Goal: Task Accomplishment & Management: Manage account settings

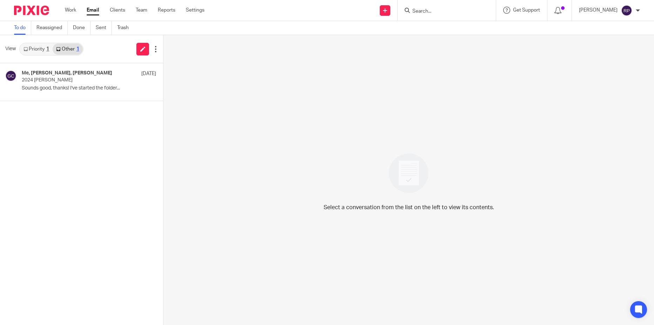
click at [30, 48] on link "Priority 1" at bounding box center [36, 48] width 33 height 11
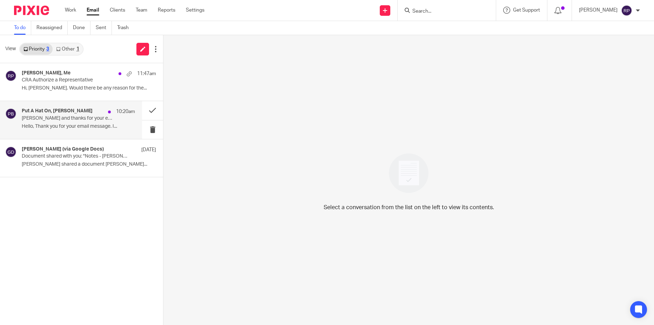
click at [48, 122] on div "Put A Hat On, [PERSON_NAME] 10:20am [PERSON_NAME] and thanks for your email Re:…" at bounding box center [78, 119] width 113 height 23
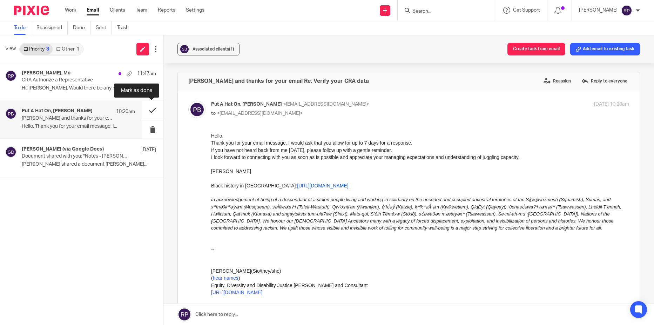
click at [151, 111] on button at bounding box center [152, 110] width 21 height 19
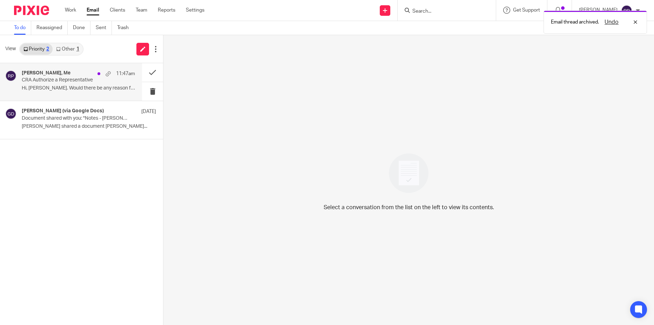
click at [59, 86] on p "Hi, Rebecca. Would there be any reason for the..." at bounding box center [78, 88] width 113 height 6
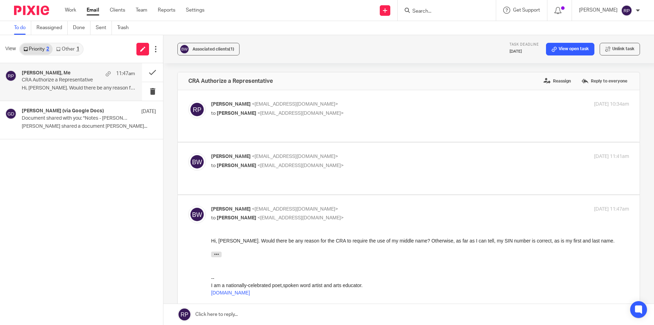
click at [237, 314] on link at bounding box center [408, 313] width 490 height 21
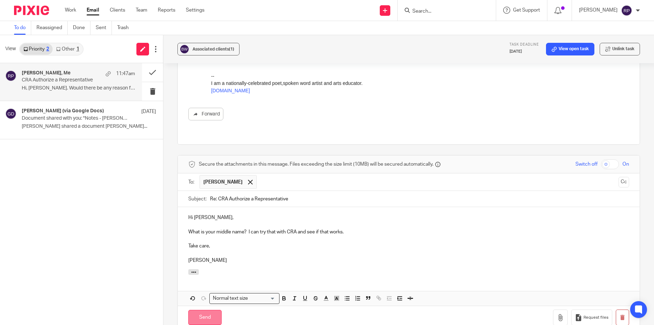
click at [208, 309] on input "Send" at bounding box center [204, 316] width 33 height 15
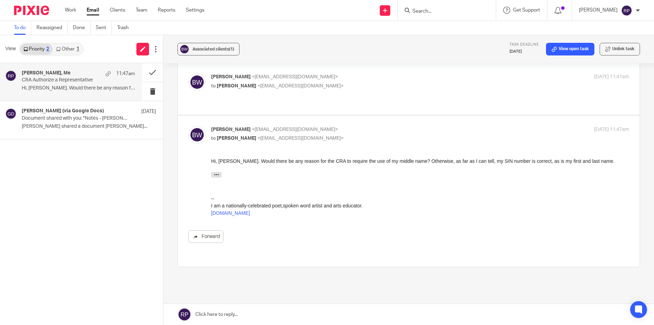
click at [437, 12] on input "Search" at bounding box center [442, 11] width 63 height 6
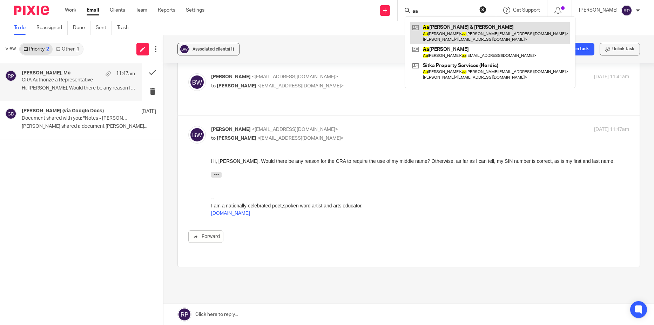
type input "aa"
click at [470, 31] on link at bounding box center [489, 33] width 159 height 22
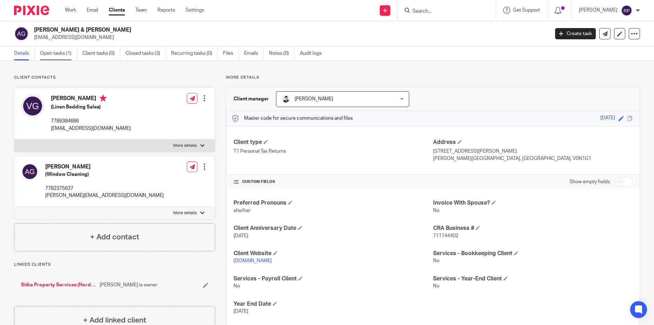
click at [55, 52] on link "Open tasks (1)" at bounding box center [58, 54] width 37 height 14
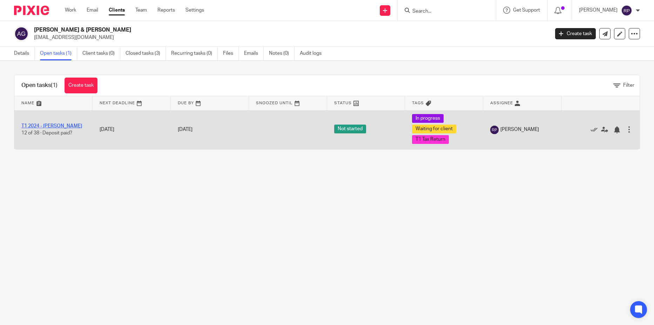
click at [60, 128] on link "T1 2024 - [PERSON_NAME]" at bounding box center [51, 125] width 61 height 5
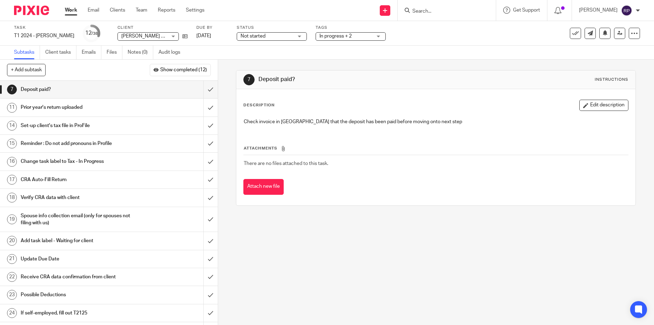
click at [293, 37] on div "Not started Not started" at bounding box center [272, 36] width 70 height 8
click at [266, 63] on li "In progress" at bounding box center [270, 62] width 69 height 14
click at [202, 130] on input "submit" at bounding box center [109, 126] width 218 height 18
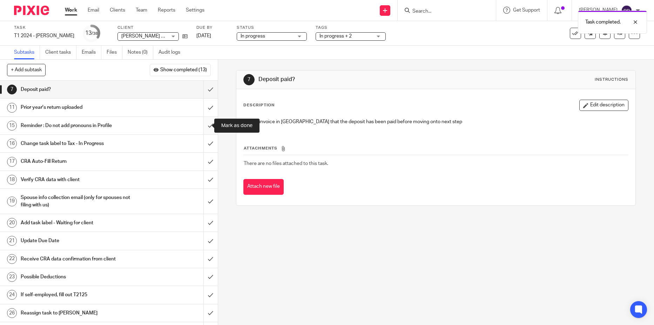
click at [201, 125] on input "submit" at bounding box center [109, 126] width 218 height 18
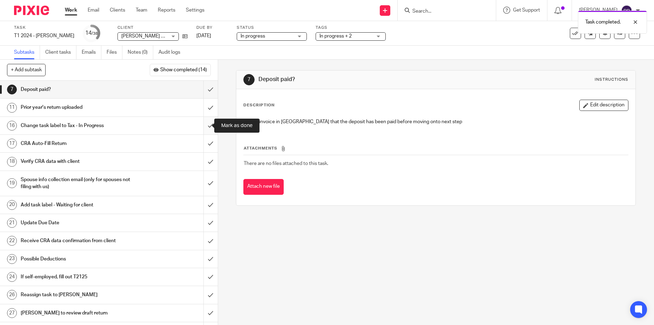
click at [201, 129] on input "submit" at bounding box center [109, 126] width 218 height 18
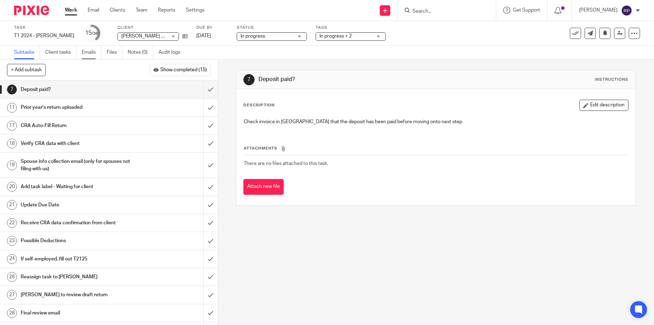
click at [89, 55] on link "Emails" at bounding box center [92, 53] width 20 height 14
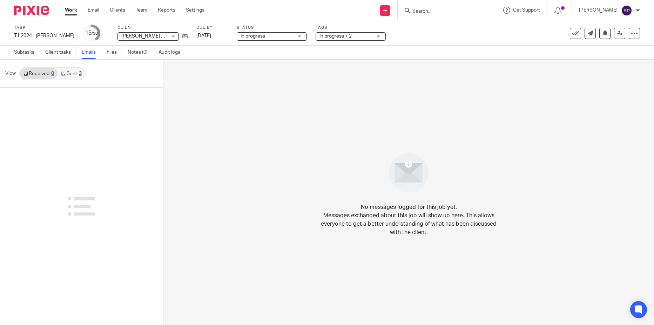
click at [69, 75] on link "Sent 3" at bounding box center [70, 73] width 27 height 11
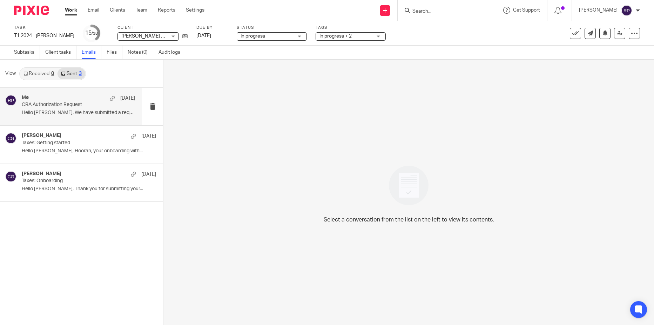
click at [55, 104] on p "CRA Authorization Request" at bounding box center [67, 105] width 91 height 6
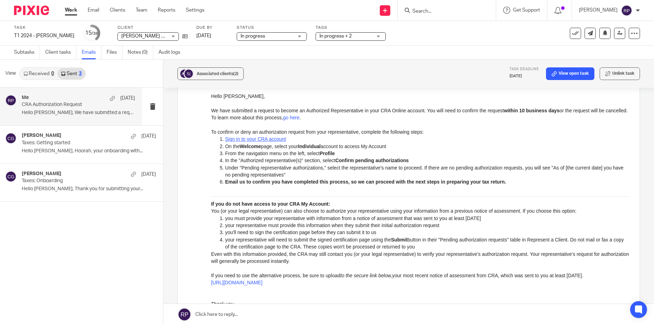
scroll to position [70, 0]
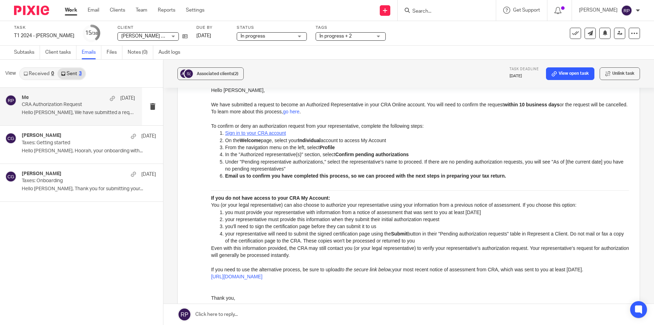
click at [275, 313] on link at bounding box center [408, 313] width 490 height 21
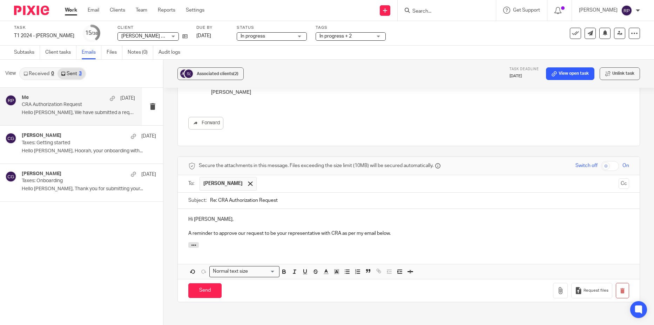
scroll to position [325, 0]
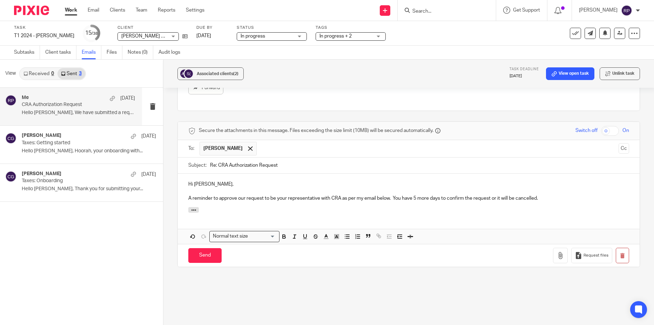
click at [430, 198] on p "A reminder to approve our request to be your representative with CRA as per my …" at bounding box center [408, 197] width 440 height 7
click at [564, 198] on p "A reminder to approve our request to be your representative with CRA as per my …" at bounding box center [408, 197] width 440 height 7
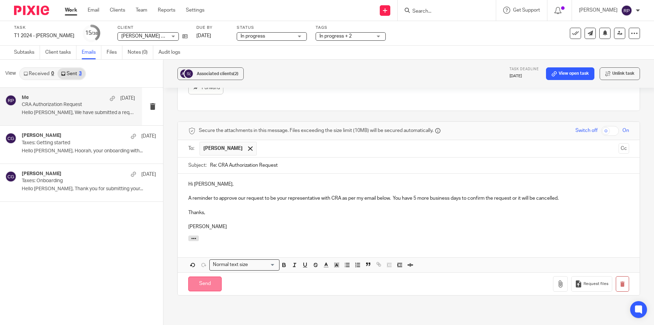
click at [207, 281] on input "Send" at bounding box center [204, 283] width 33 height 15
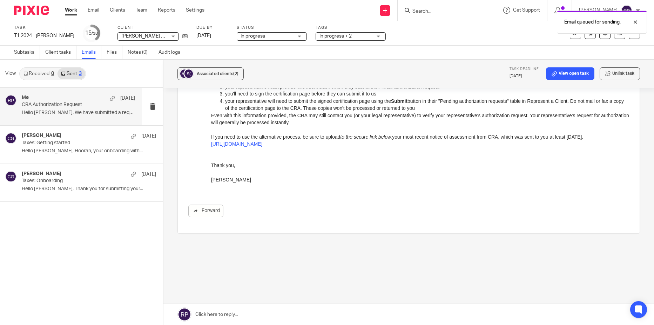
scroll to position [203, 0]
click at [214, 35] on link "[DATE]" at bounding box center [212, 35] width 32 height 7
click at [30, 51] on link "Subtasks" at bounding box center [27, 53] width 26 height 14
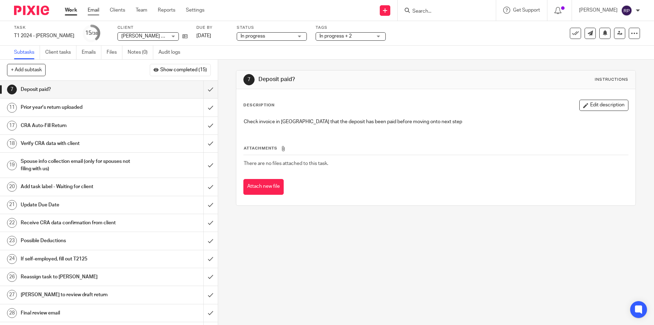
click at [88, 9] on link "Email" at bounding box center [94, 10] width 12 height 7
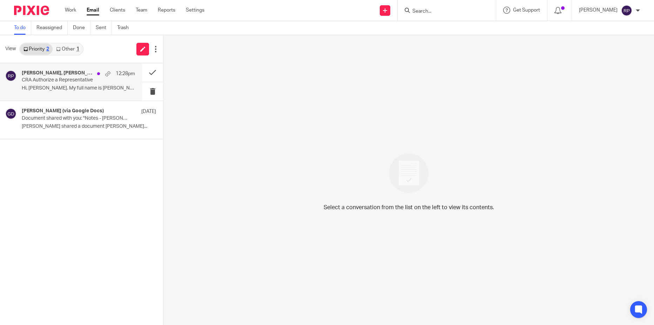
click at [59, 84] on div "Brandon Wint, Rebecca Page 12:28pm CRA Authorize a Representative Hi, Rebecca. …" at bounding box center [78, 81] width 113 height 23
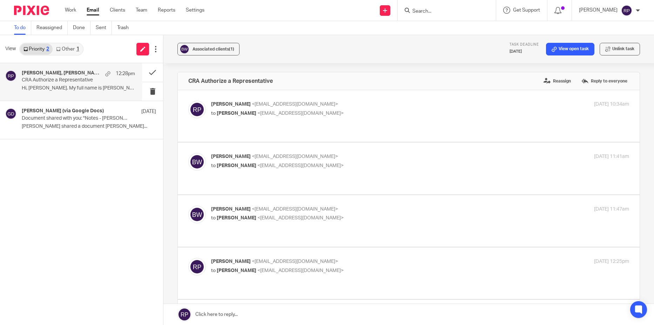
scroll to position [164, 0]
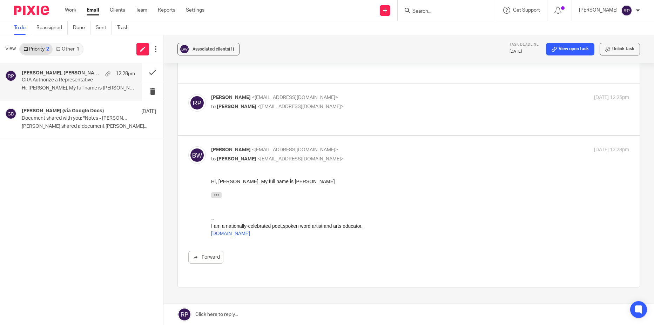
click at [251, 316] on link at bounding box center [408, 313] width 490 height 21
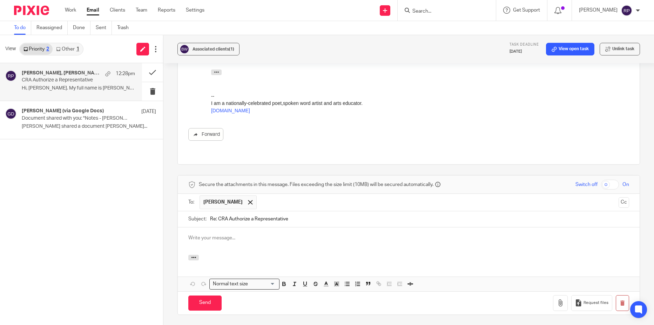
scroll to position [0, 0]
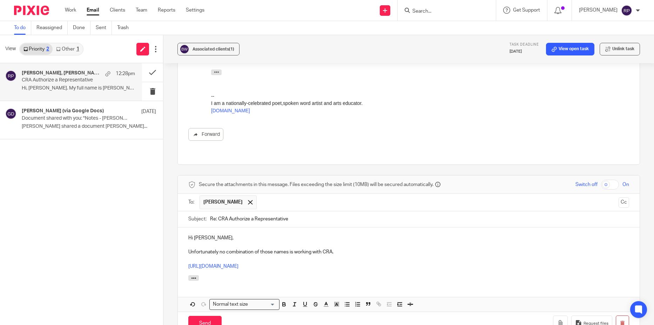
click at [355, 248] on p "Unfortunately no combination of those names is working with CRA." at bounding box center [408, 251] width 440 height 7
click at [302, 301] on icon "button" at bounding box center [305, 304] width 6 height 6
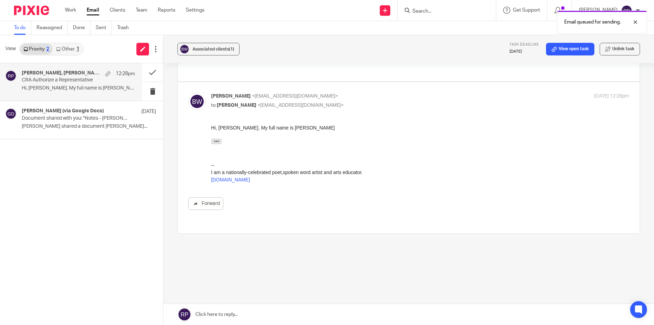
scroll to position [164, 0]
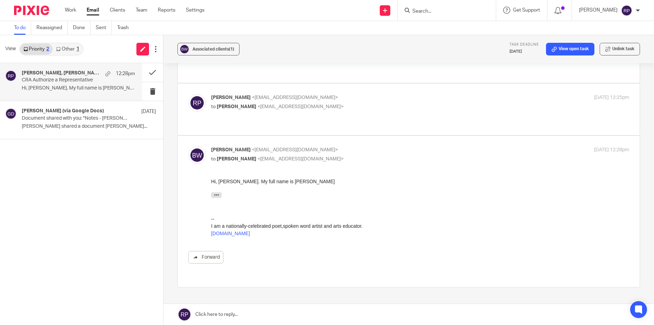
click at [432, 9] on input "Search" at bounding box center [442, 11] width 63 height 6
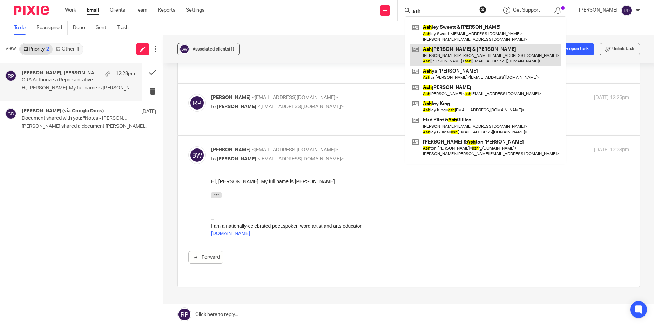
type input "ash"
click at [472, 53] on link at bounding box center [485, 55] width 150 height 22
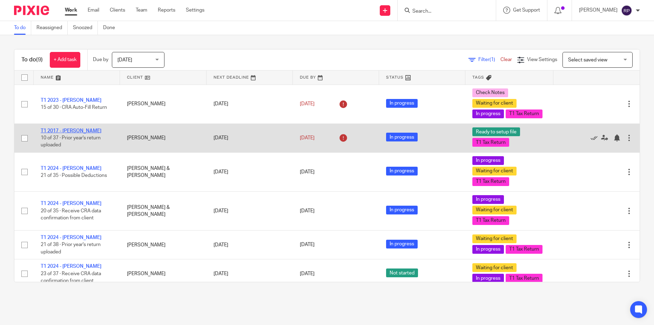
click at [87, 133] on link "T1 2017 - [PERSON_NAME]" at bounding box center [71, 130] width 61 height 5
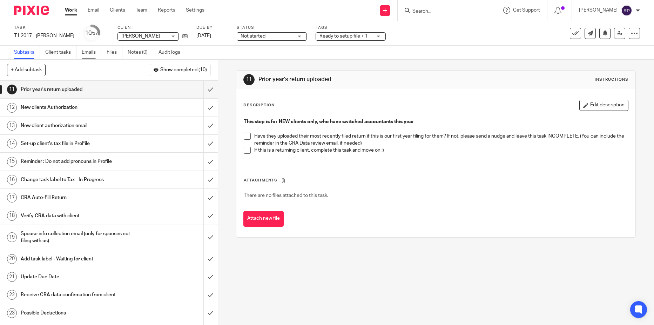
click at [88, 55] on link "Emails" at bounding box center [92, 53] width 20 height 14
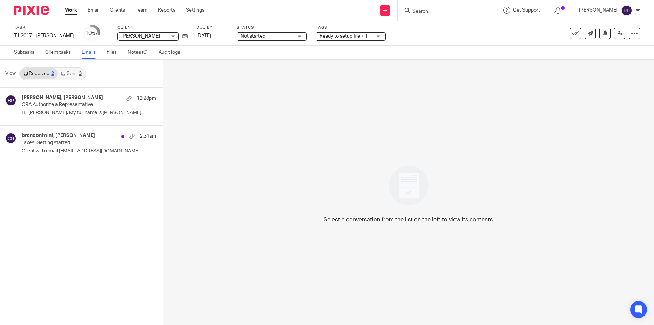
click at [67, 77] on link "Sent 3" at bounding box center [70, 73] width 27 height 11
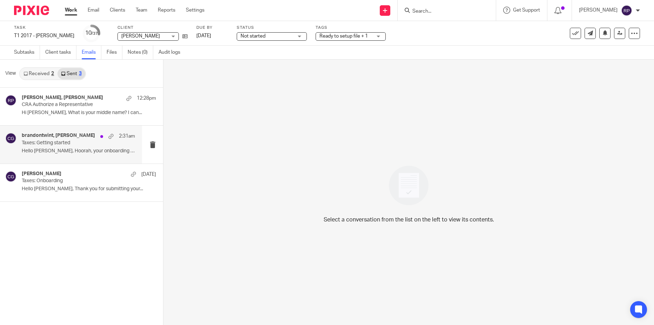
click at [72, 147] on div "brandontwint, Carō Garofalo 2:31am Taxes: Getting started Hello Brandon, Hoorah…" at bounding box center [78, 143] width 113 height 23
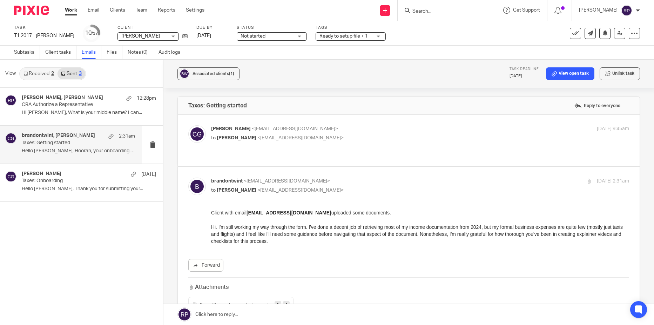
click at [366, 134] on p "to Brandon Wint <brandontwint@gmail.com>" at bounding box center [350, 137] width 279 height 7
checkbox input "true"
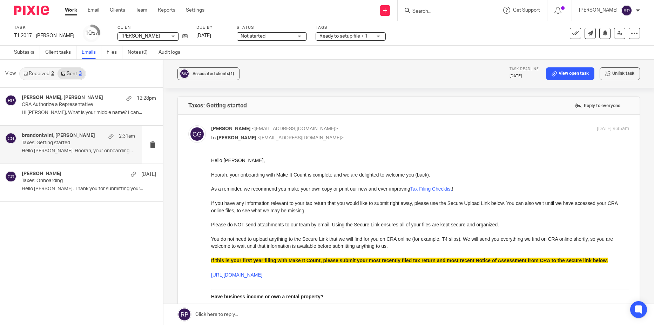
drag, startPoint x: 380, startPoint y: 277, endPoint x: 209, endPoint y: 274, distance: 170.7
click at [211, 274] on html "Hello Brandon, Hoorah, your onboarding with Make It Count is complete and we ar…" at bounding box center [420, 307] width 418 height 300
copy link "https://make-it-count.usepixie.net/u/ff61cabd60a9ae65a3358be61b91c011"
click at [110, 52] on link "Files" at bounding box center [115, 53] width 16 height 14
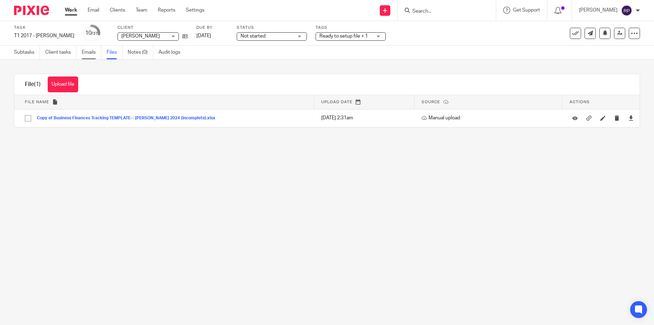
click at [90, 52] on link "Emails" at bounding box center [92, 53] width 20 height 14
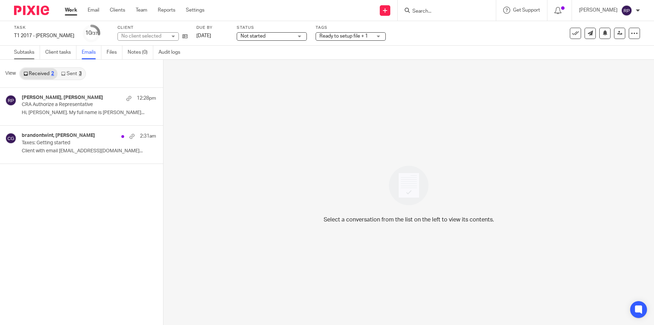
click at [26, 52] on link "Subtasks" at bounding box center [27, 53] width 26 height 14
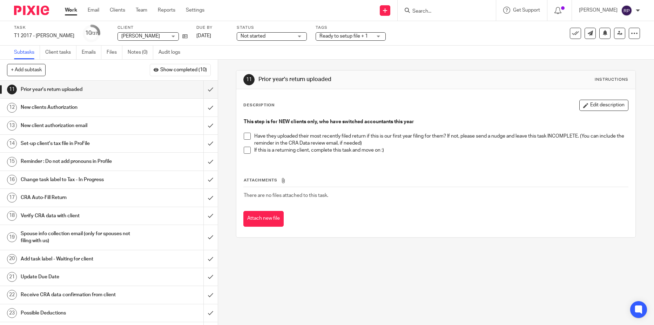
click at [102, 128] on h1 "New client authorization email" at bounding box center [79, 125] width 117 height 11
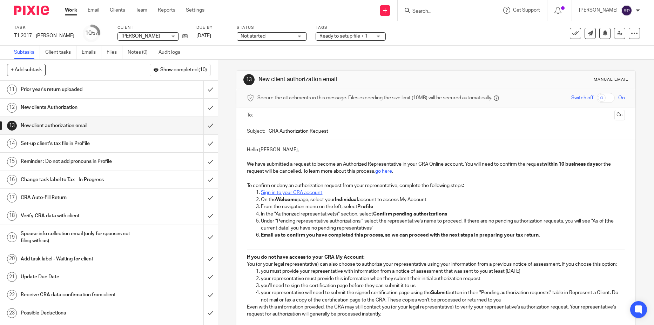
click at [266, 113] on input "text" at bounding box center [435, 115] width 351 height 8
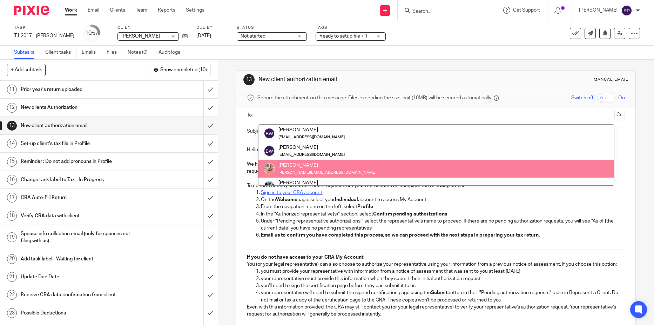
scroll to position [35, 0]
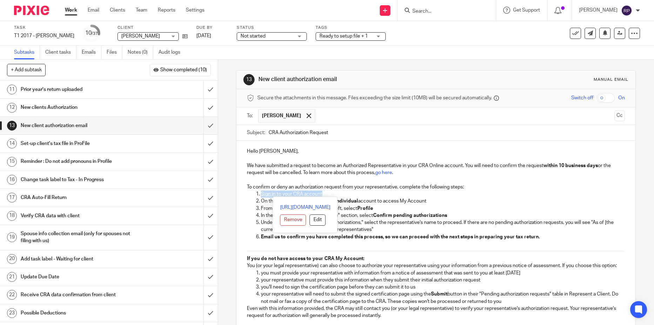
drag, startPoint x: 323, startPoint y: 194, endPoint x: 257, endPoint y: 194, distance: 66.2
click at [261, 194] on li "Sign in to your CRA account" at bounding box center [443, 193] width 364 height 7
copy u "Sign in to your CRA account"
click at [415, 201] on p "On the Welcome page, select your Individual account to access My Account" at bounding box center [443, 200] width 364 height 7
click at [75, 9] on link "Work" at bounding box center [71, 10] width 12 height 7
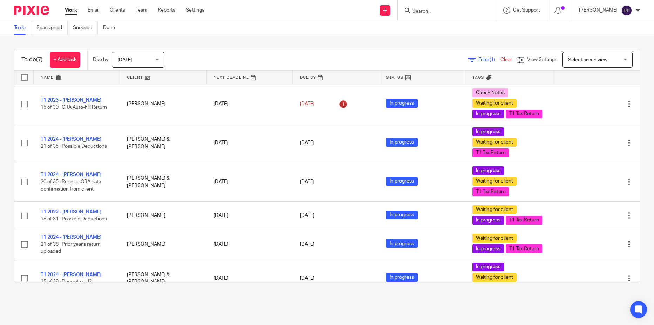
click at [478, 60] on span "Filter (1)" at bounding box center [489, 59] width 22 height 5
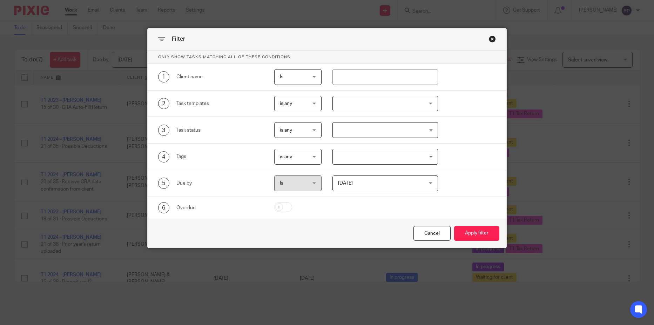
click at [429, 131] on input "Search for option" at bounding box center [383, 130] width 100 height 12
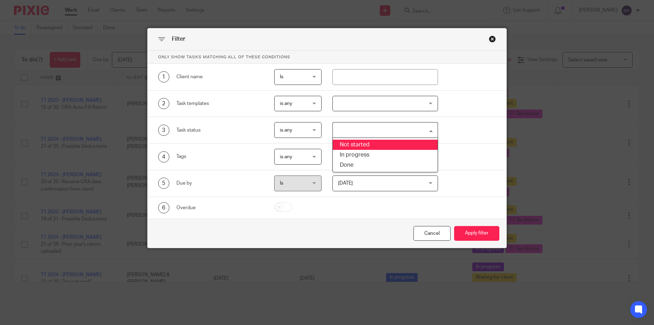
click at [426, 130] on input "Search for option" at bounding box center [383, 130] width 100 height 12
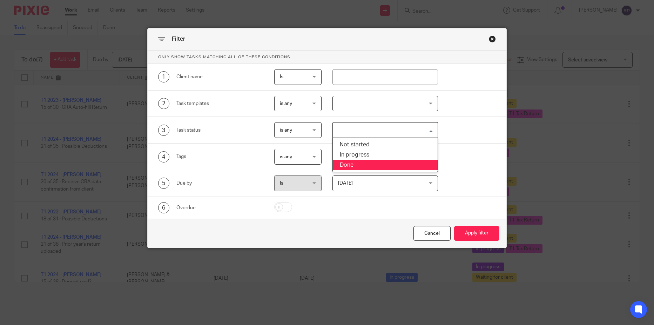
click at [453, 167] on div "4 Tags is any is any is any is all is none is_any Loading..." at bounding box center [327, 156] width 359 height 27
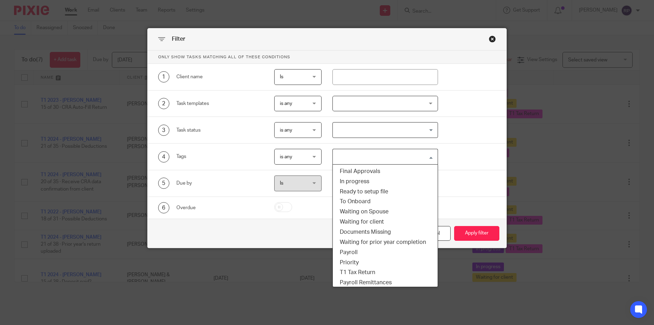
click at [434, 159] on div "Loading..." at bounding box center [435, 156] width 3 height 14
click at [434, 158] on div "Loading..." at bounding box center [435, 156] width 3 height 14
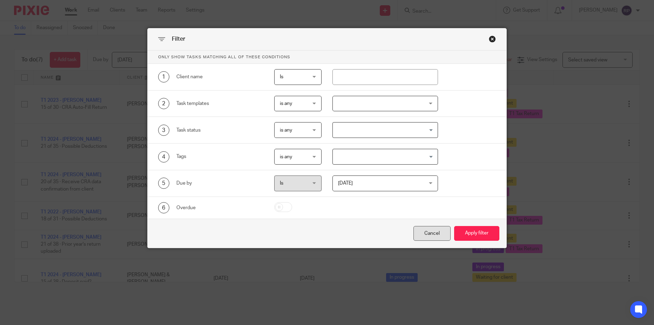
click at [427, 232] on div "Cancel" at bounding box center [431, 233] width 37 height 15
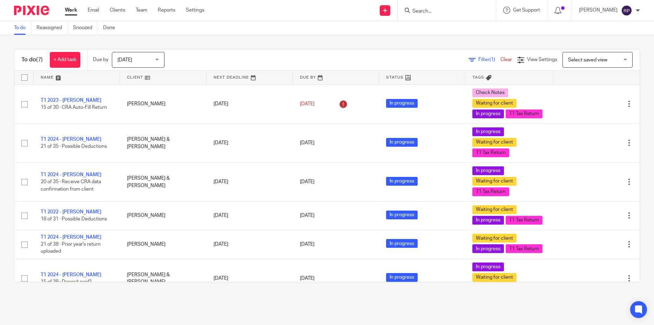
click at [156, 60] on div "Tomorrow Tomorrow" at bounding box center [138, 60] width 53 height 16
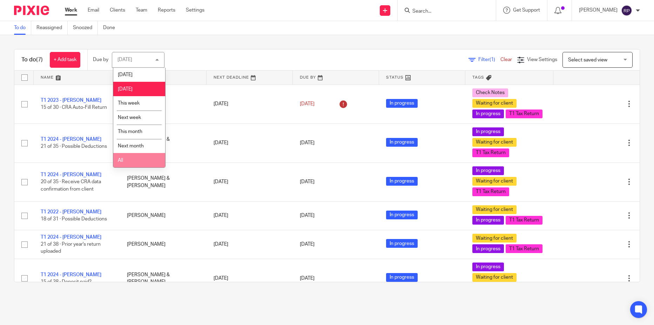
click at [128, 161] on li "All" at bounding box center [139, 160] width 52 height 14
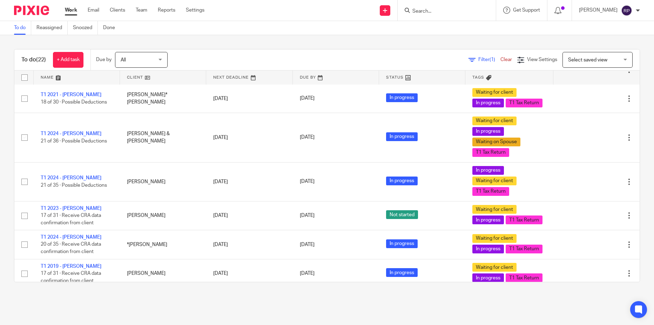
scroll to position [340, 0]
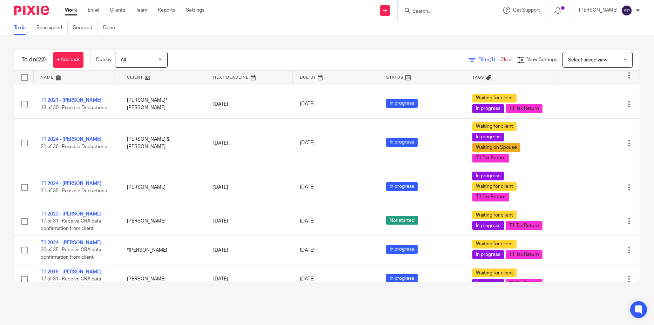
click at [436, 10] on input "Search" at bounding box center [442, 11] width 63 height 6
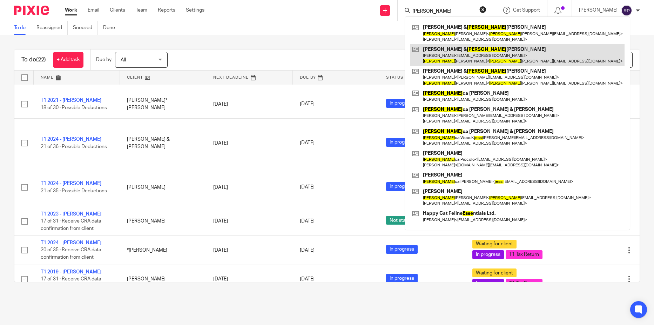
type input "jesse"
click at [457, 54] on link at bounding box center [517, 55] width 214 height 22
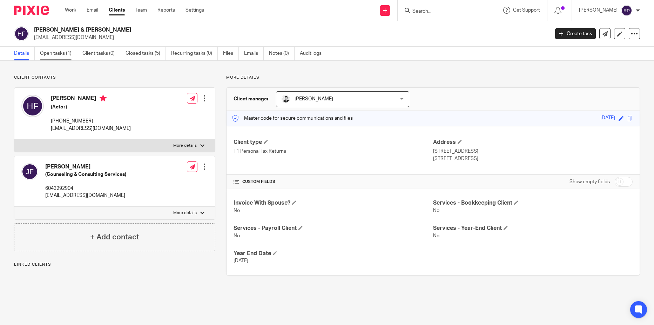
click at [62, 54] on link "Open tasks (1)" at bounding box center [58, 54] width 37 height 14
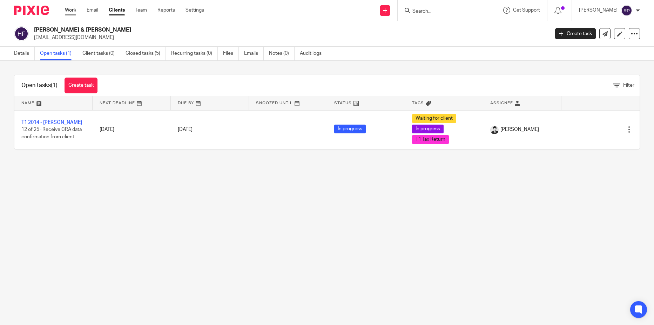
click at [69, 12] on link "Work" at bounding box center [70, 10] width 11 height 7
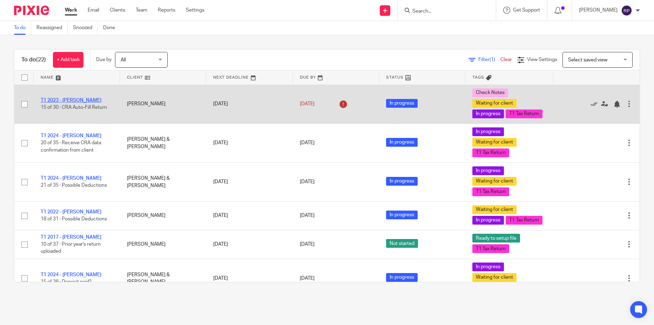
click at [67, 103] on link "T1 2023 - [PERSON_NAME]" at bounding box center [71, 100] width 61 height 5
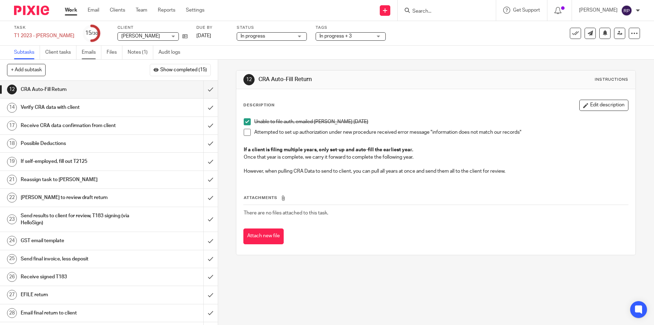
click at [94, 51] on link "Emails" at bounding box center [92, 53] width 20 height 14
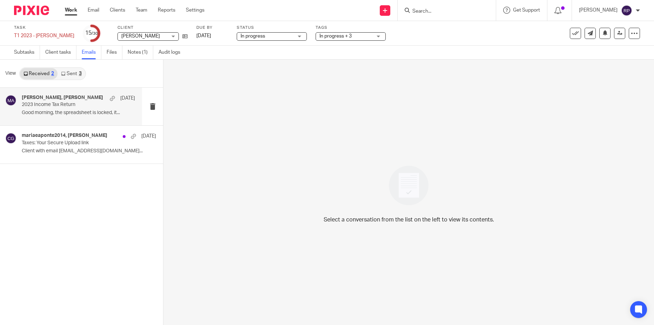
click at [60, 102] on p "2023 Income Tax Return" at bounding box center [67, 105] width 91 height 6
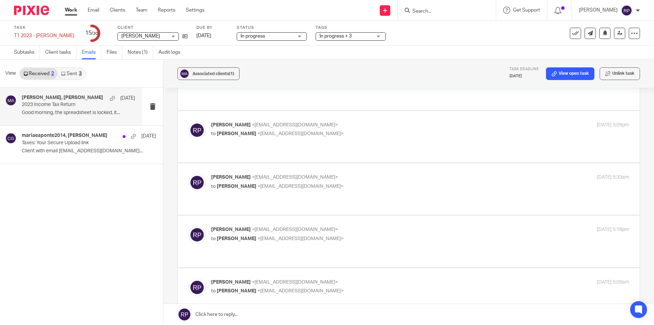
scroll to position [1647, 0]
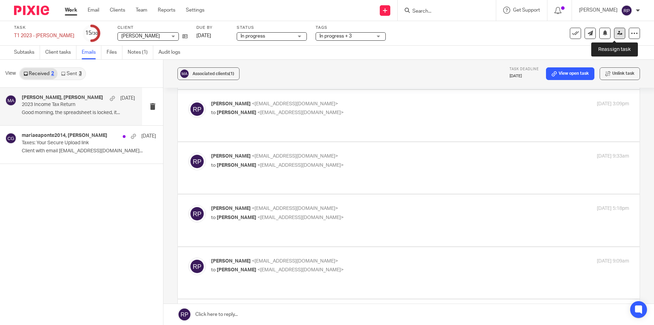
click at [617, 34] on icon at bounding box center [619, 32] width 5 height 5
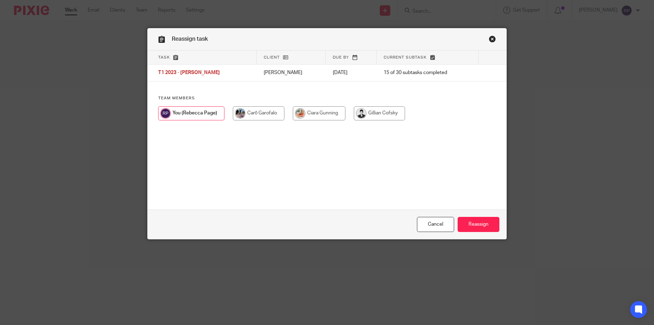
click at [381, 115] on input "radio" at bounding box center [379, 113] width 51 height 14
radio input "true"
click at [481, 223] on input "Reassign" at bounding box center [478, 224] width 42 height 15
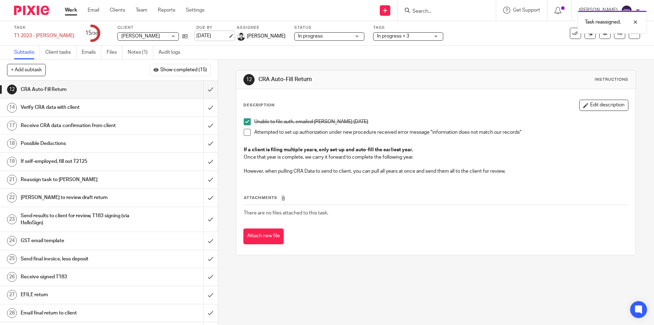
click at [209, 37] on link "[DATE]" at bounding box center [212, 35] width 32 height 7
click at [74, 11] on link "Work" at bounding box center [71, 10] width 12 height 7
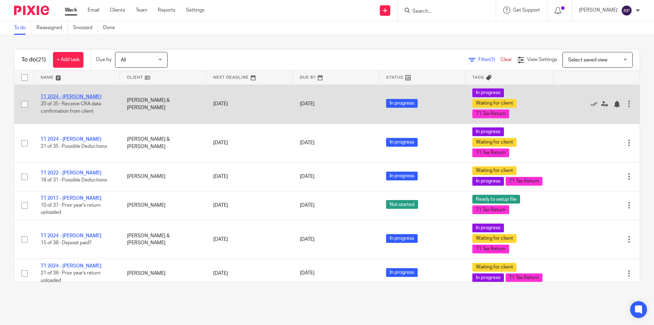
click at [83, 98] on link "T1 2024 - Liam MacDonald" at bounding box center [71, 96] width 61 height 5
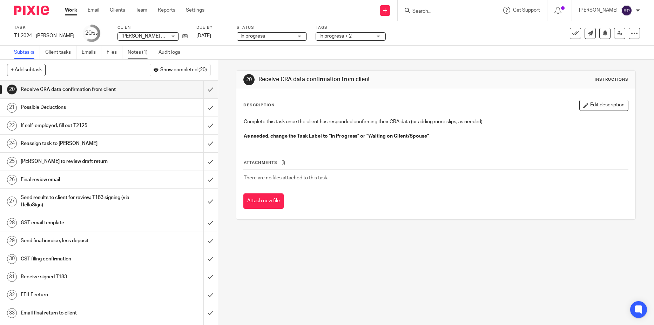
click at [135, 52] on link "Notes (1)" at bounding box center [141, 53] width 26 height 14
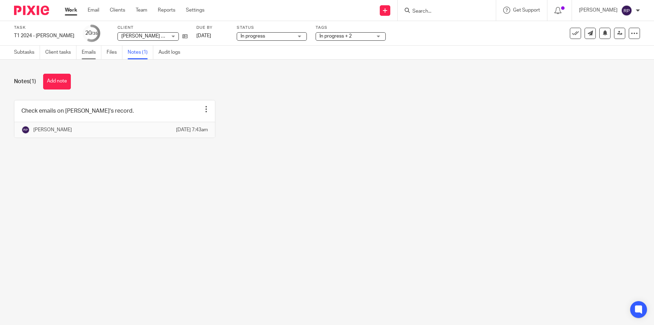
drag, startPoint x: 0, startPoint y: 0, endPoint x: 92, endPoint y: 53, distance: 105.8
click at [92, 53] on link "Emails" at bounding box center [92, 53] width 20 height 14
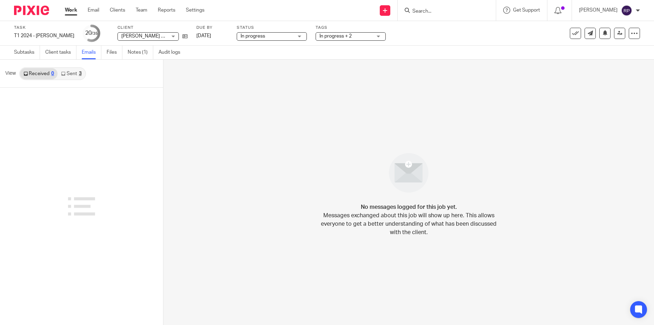
click at [70, 73] on link "Sent 3" at bounding box center [70, 73] width 27 height 11
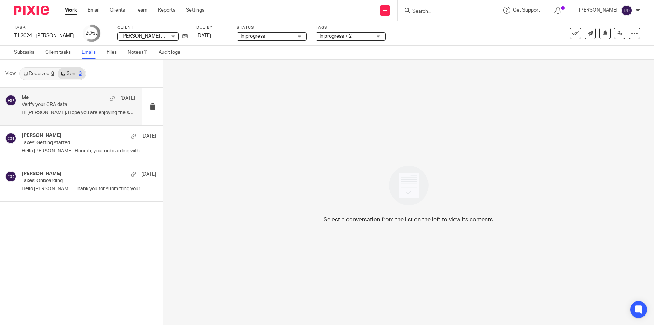
click at [69, 110] on p "Hi [PERSON_NAME], Hope you are enjoying the summer!..." at bounding box center [78, 113] width 113 height 6
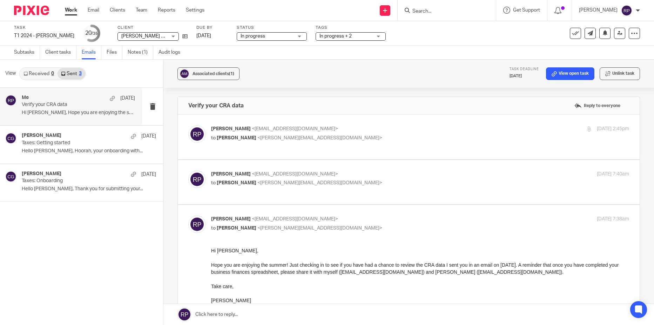
click at [67, 7] on link "Work" at bounding box center [71, 10] width 12 height 7
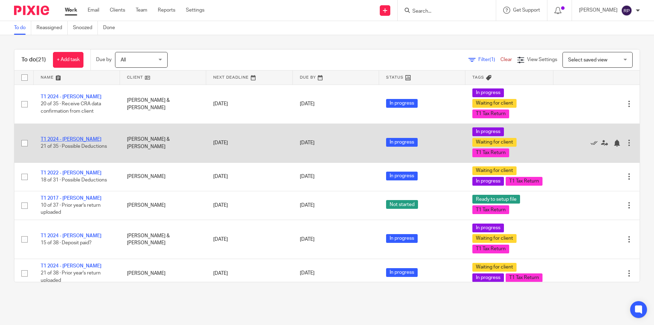
click at [83, 139] on link "T1 2024 - [PERSON_NAME]" at bounding box center [71, 139] width 61 height 5
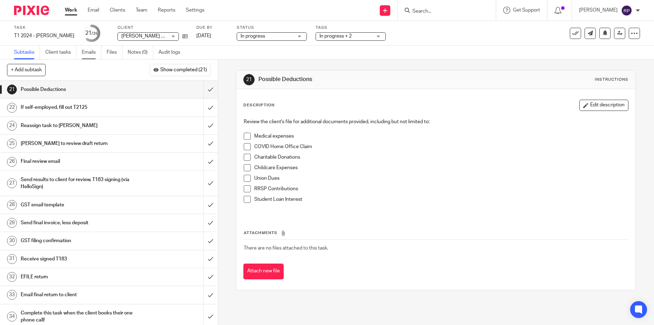
click at [91, 54] on link "Emails" at bounding box center [92, 53] width 20 height 14
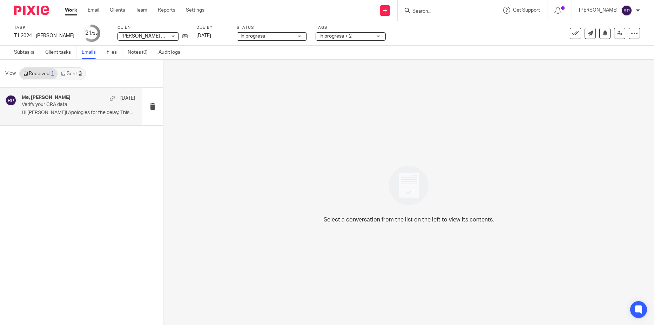
click at [67, 113] on p "Hi Rebecca! Apologies for the delay. This..." at bounding box center [78, 113] width 113 height 6
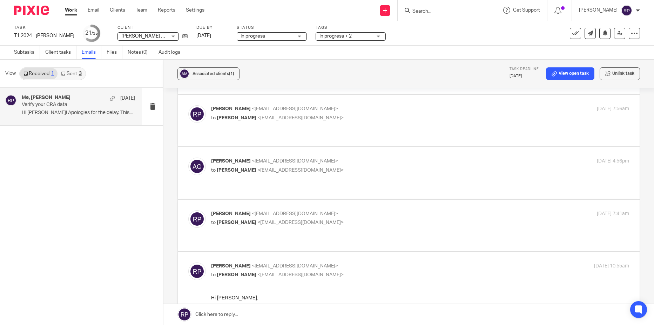
scroll to position [166, 0]
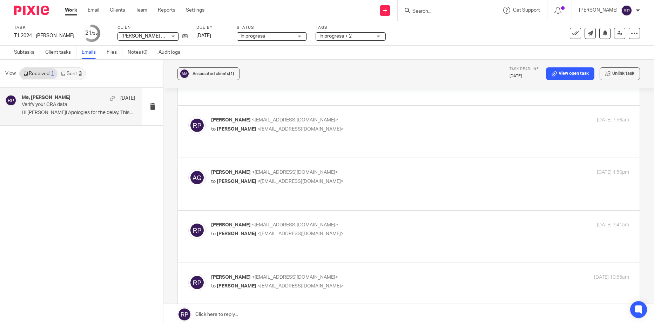
click at [72, 9] on link "Work" at bounding box center [71, 10] width 12 height 7
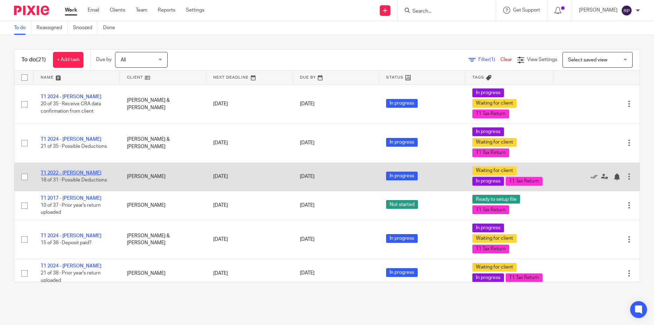
click at [73, 175] on link "T1 2022 - [PERSON_NAME]" at bounding box center [71, 172] width 61 height 5
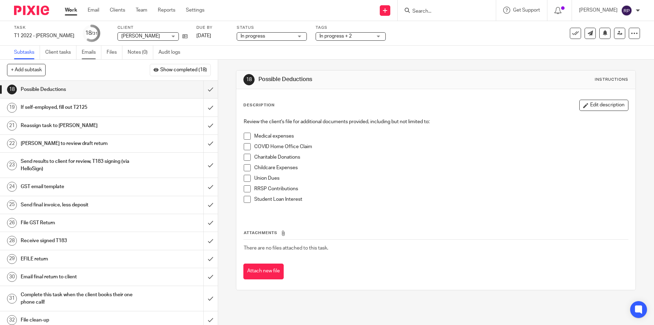
click at [86, 54] on link "Emails" at bounding box center [92, 53] width 20 height 14
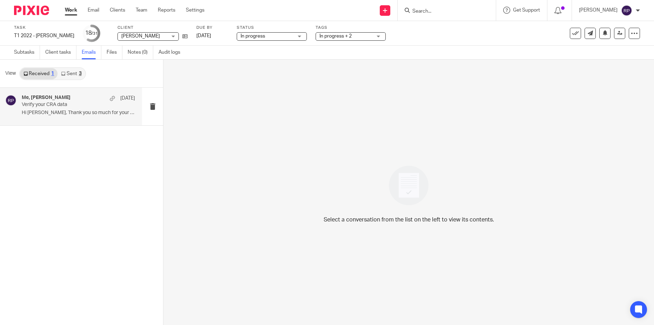
click at [77, 109] on div "Me, Dagan Nish Sep 3 Verify your CRA data Hi Rebecca, Thank you so much for you…" at bounding box center [78, 106] width 113 height 23
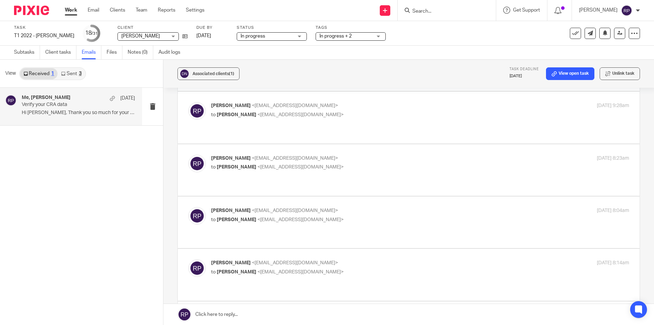
scroll to position [744, 0]
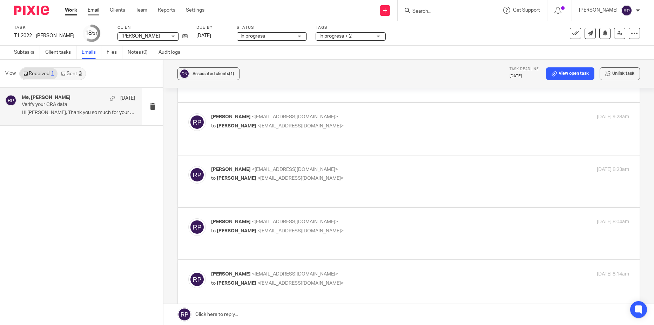
click at [92, 10] on link "Email" at bounding box center [94, 10] width 12 height 7
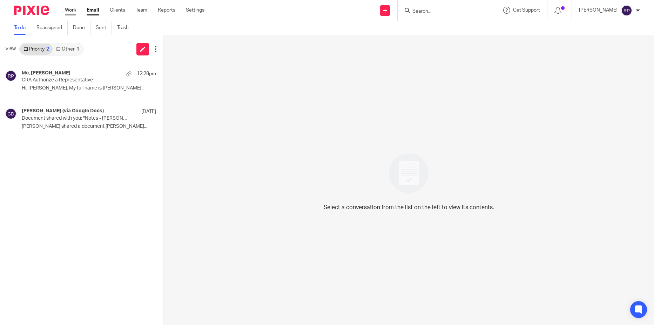
click at [72, 13] on link "Work" at bounding box center [70, 10] width 11 height 7
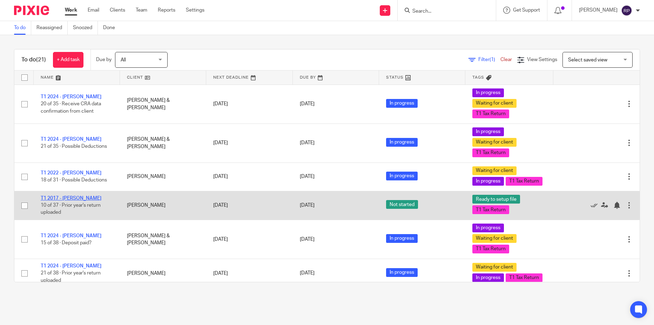
click at [82, 200] on link "T1 2017 - [PERSON_NAME]" at bounding box center [71, 198] width 61 height 5
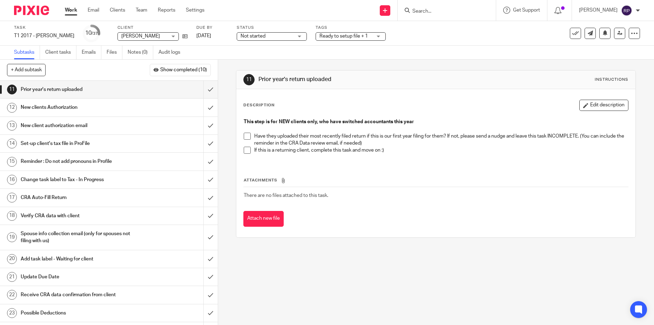
click at [265, 38] on span "Not started" at bounding box center [266, 36] width 53 height 7
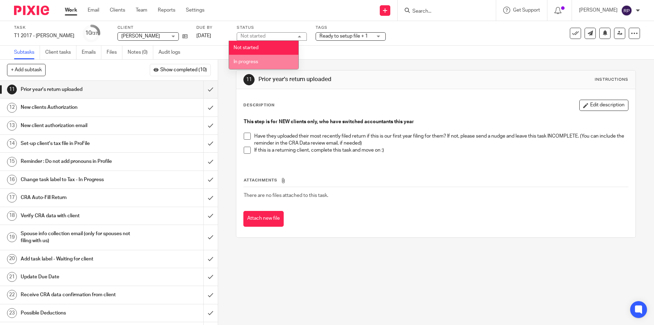
click at [261, 66] on li "In progress" at bounding box center [263, 62] width 69 height 14
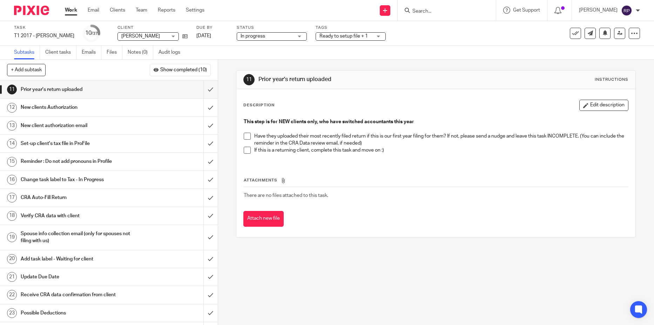
click at [78, 10] on ul "Work Email Clients Team Reports Settings" at bounding box center [140, 10] width 150 height 7
click at [71, 12] on link "Work" at bounding box center [71, 10] width 12 height 7
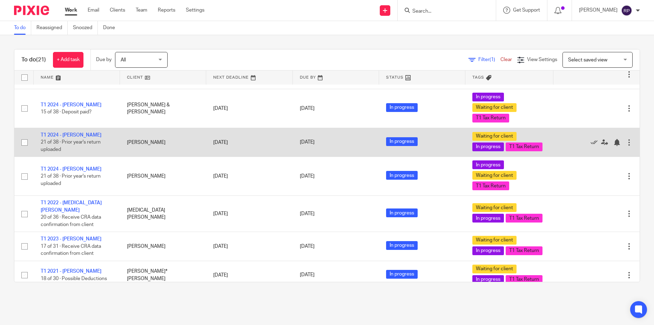
scroll to position [175, 0]
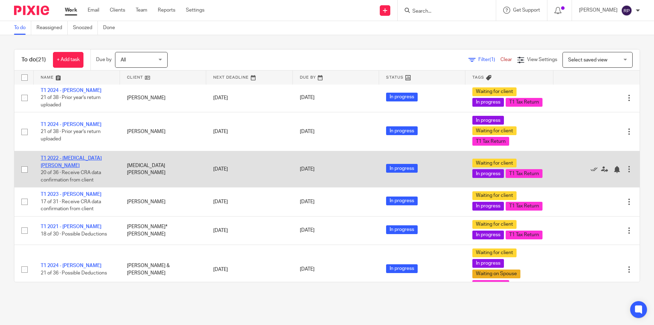
click at [84, 168] on link "T1 2022 - [MEDICAL_DATA][PERSON_NAME]" at bounding box center [71, 162] width 61 height 12
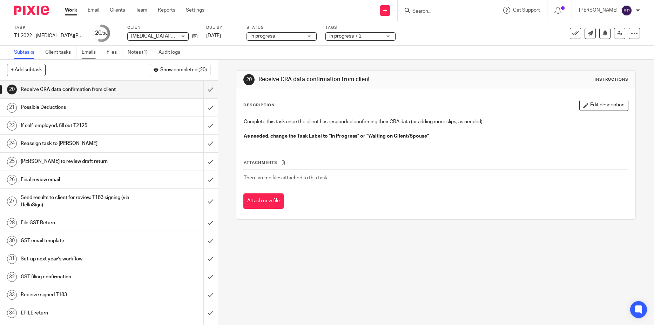
click at [94, 53] on link "Emails" at bounding box center [92, 53] width 20 height 14
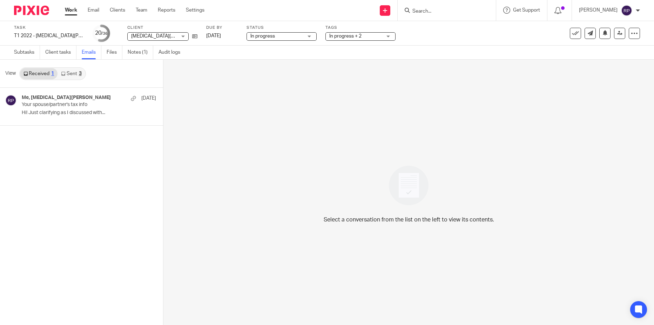
click at [69, 73] on link "Sent 3" at bounding box center [70, 73] width 27 height 11
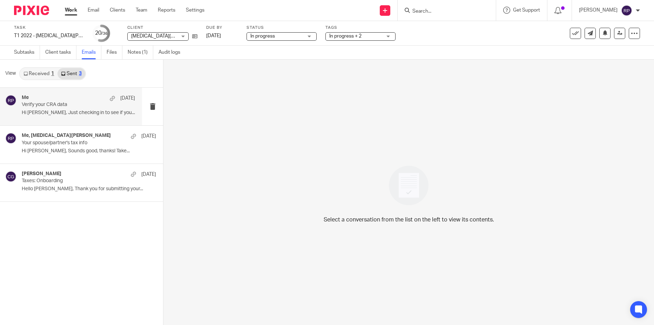
click at [80, 110] on p "Hi Kyra, Just checking in to see if you..." at bounding box center [78, 113] width 113 height 6
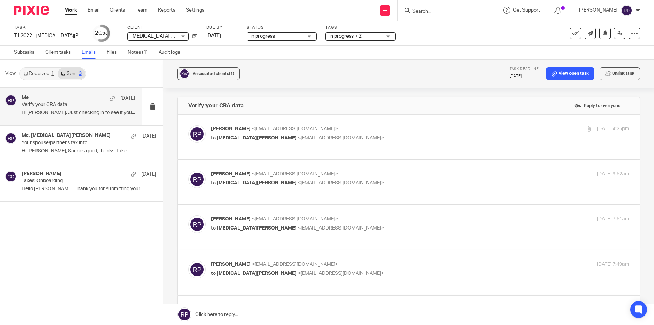
click at [72, 9] on link "Work" at bounding box center [71, 10] width 12 height 7
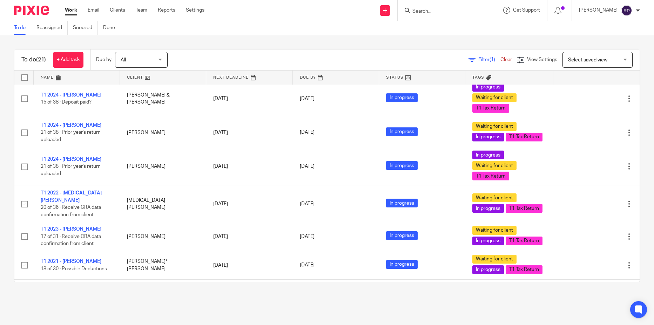
scroll to position [175, 0]
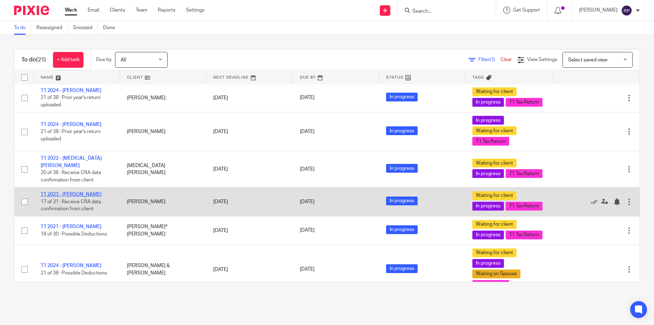
click at [83, 197] on link "T1 2023 - [PERSON_NAME]" at bounding box center [71, 194] width 61 height 5
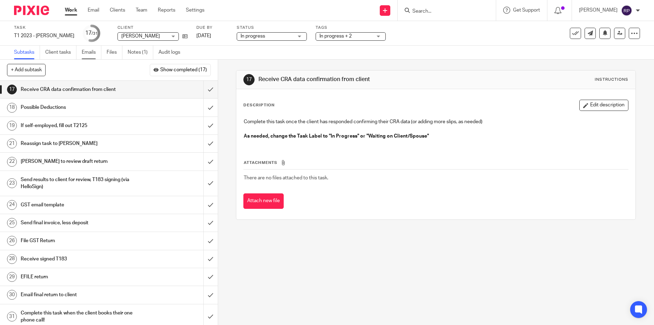
click at [89, 53] on link "Emails" at bounding box center [92, 53] width 20 height 14
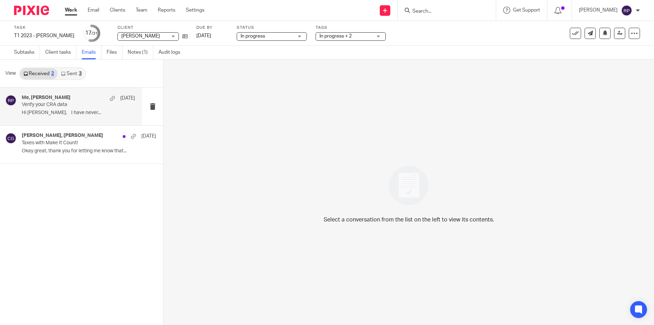
click at [79, 111] on p "Hi rebecca, I have never..." at bounding box center [78, 113] width 113 height 6
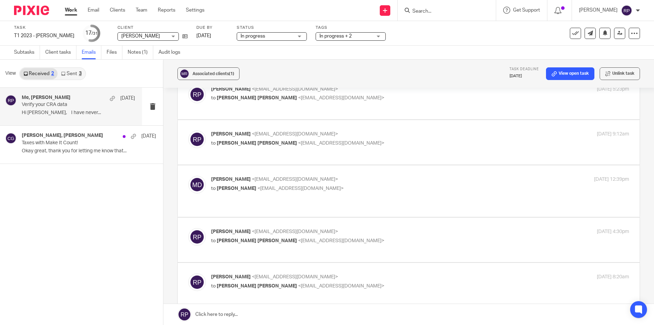
scroll to position [701, 0]
click at [74, 12] on link "Work" at bounding box center [71, 10] width 12 height 7
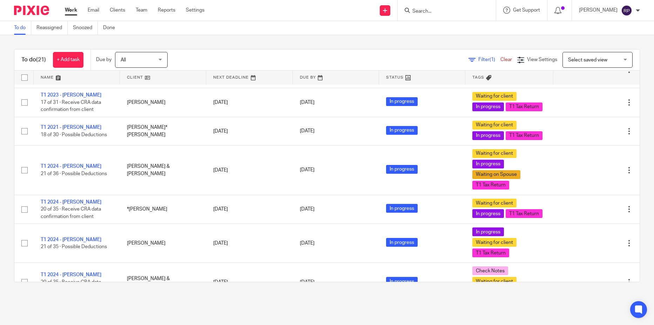
scroll to position [280, 0]
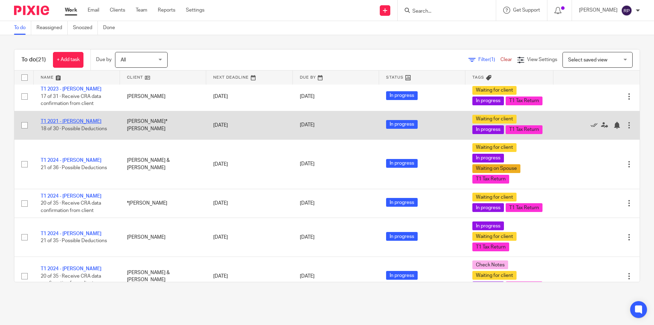
click at [81, 124] on link "T1 2021 - [PERSON_NAME]" at bounding box center [71, 121] width 61 height 5
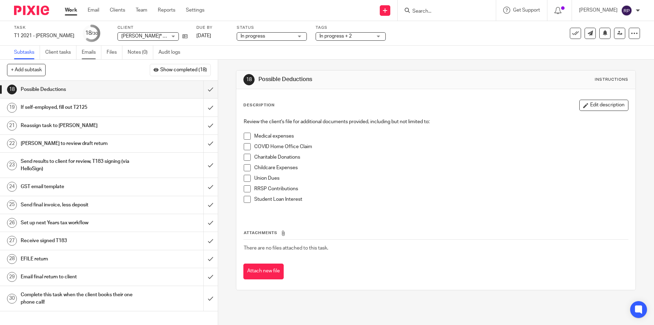
click at [88, 53] on link "Emails" at bounding box center [92, 53] width 20 height 14
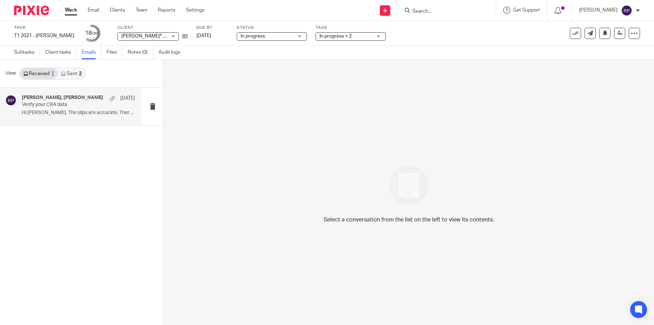
click at [67, 108] on p "Verify your CRA data" at bounding box center [67, 105] width 91 height 6
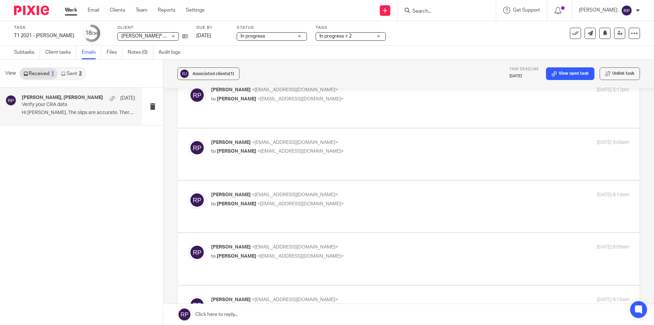
scroll to position [1612, 0]
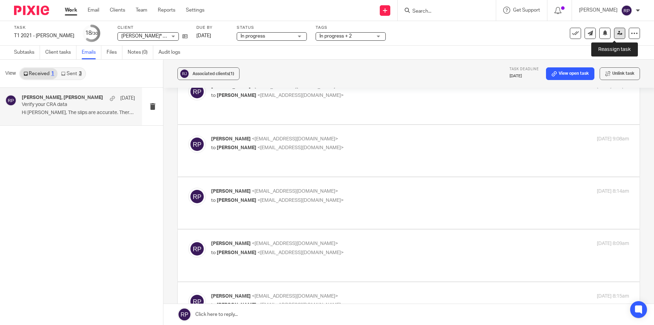
click at [617, 33] on icon at bounding box center [619, 32] width 5 height 5
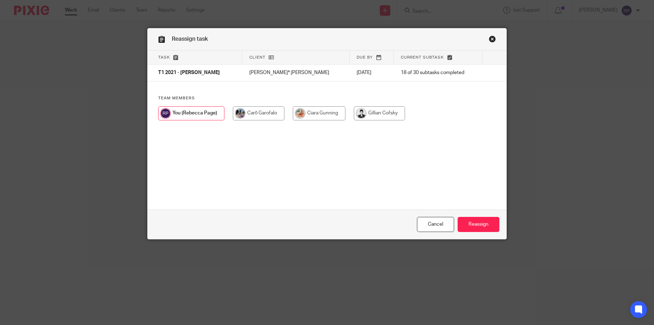
click at [387, 111] on input "radio" at bounding box center [379, 113] width 51 height 14
radio input "true"
click at [483, 227] on input "Reassign" at bounding box center [478, 224] width 42 height 15
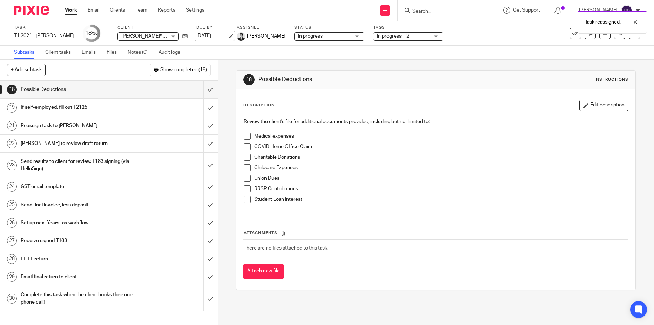
click at [202, 36] on link "[DATE]" at bounding box center [212, 35] width 32 height 7
click at [71, 11] on link "Work" at bounding box center [71, 10] width 12 height 7
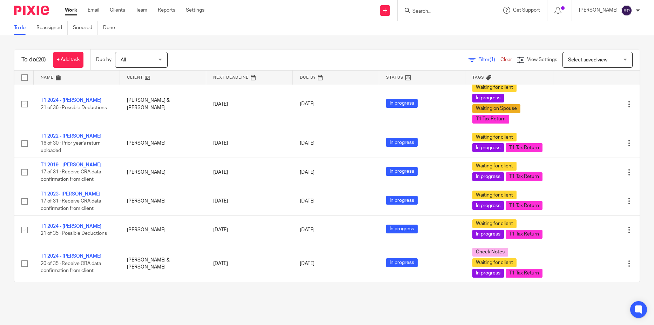
scroll to position [315, 0]
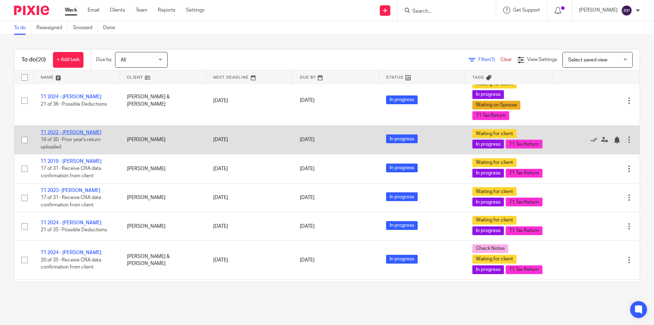
click at [79, 135] on link "T1 2022 - [PERSON_NAME]" at bounding box center [71, 132] width 61 height 5
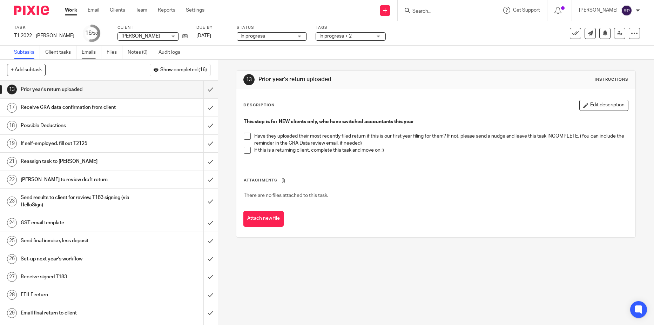
click at [87, 53] on link "Emails" at bounding box center [92, 53] width 20 height 14
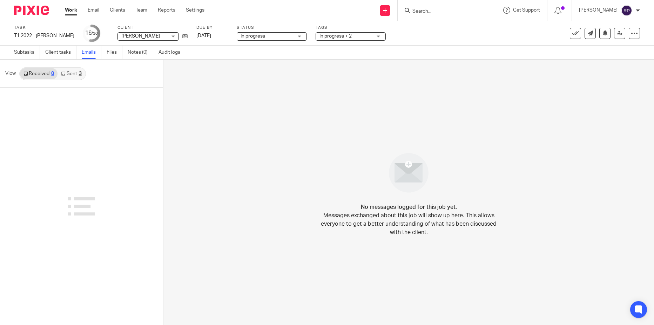
click at [73, 74] on link "Sent 3" at bounding box center [70, 73] width 27 height 11
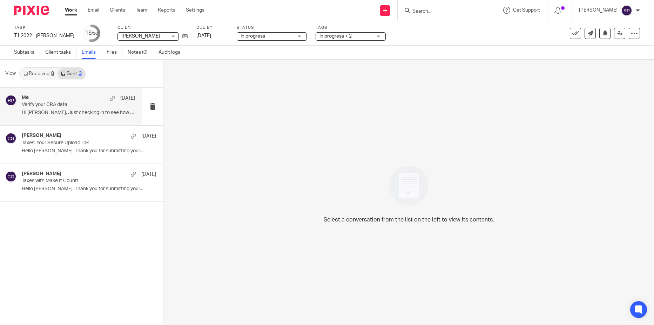
click at [71, 105] on p "Verify your CRA data" at bounding box center [67, 105] width 91 height 6
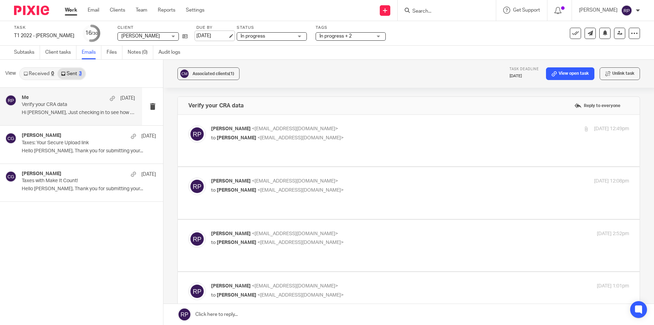
click at [212, 37] on link "[DATE]" at bounding box center [212, 35] width 32 height 7
click at [617, 35] on icon at bounding box center [619, 32] width 5 height 5
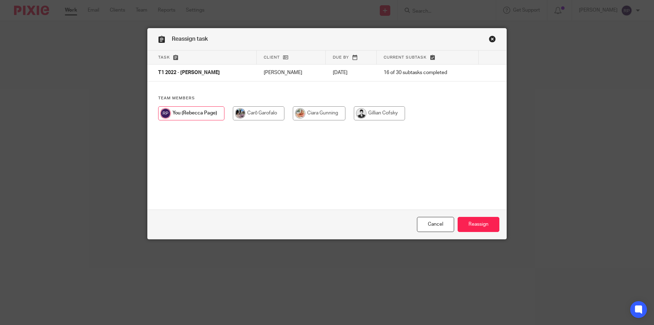
click at [363, 115] on input "radio" at bounding box center [379, 113] width 51 height 14
radio input "true"
click at [480, 226] on input "Reassign" at bounding box center [478, 224] width 42 height 15
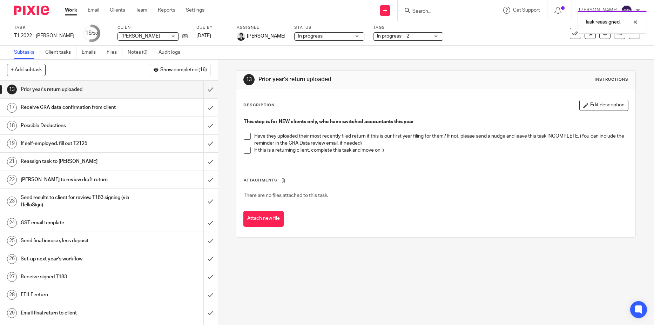
click at [71, 12] on link "Work" at bounding box center [71, 10] width 12 height 7
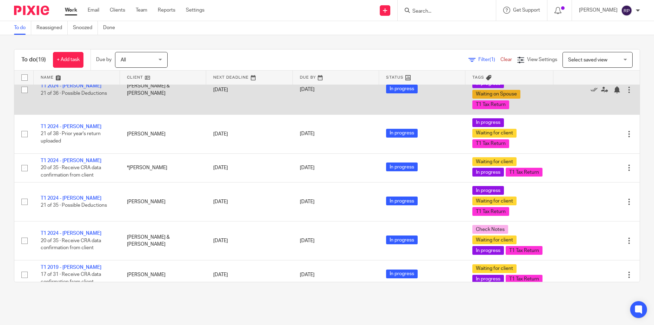
scroll to position [315, 0]
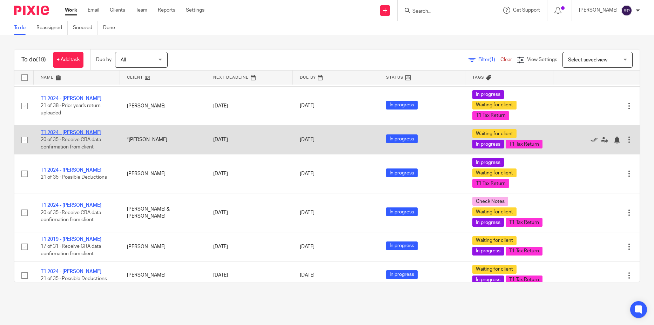
click at [76, 135] on link "T1 2024 - [PERSON_NAME]" at bounding box center [71, 132] width 61 height 5
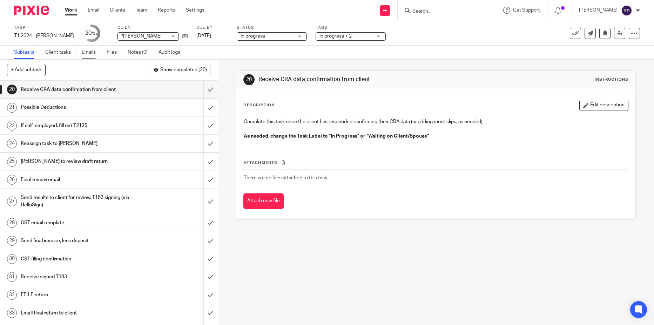
click at [90, 54] on link "Emails" at bounding box center [92, 53] width 20 height 14
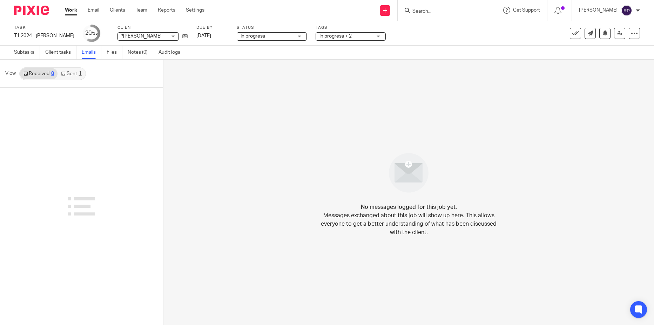
click at [73, 74] on link "Sent 1" at bounding box center [70, 73] width 27 height 11
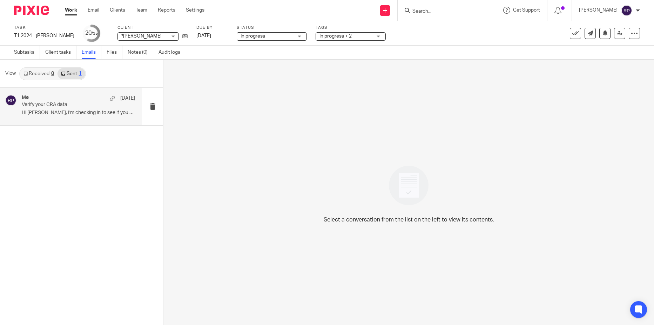
click at [61, 116] on p "Hi Saba, I'm checking in to see if you have..." at bounding box center [78, 113] width 113 height 6
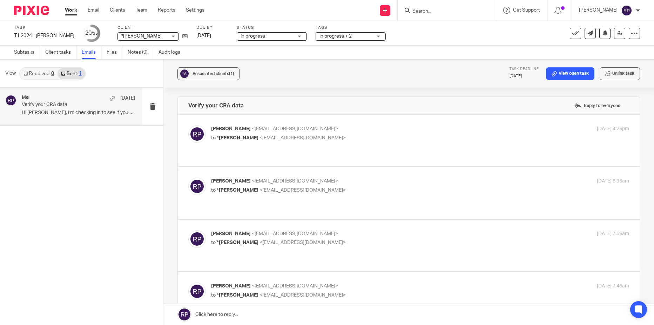
click at [73, 10] on link "Work" at bounding box center [71, 10] width 12 height 7
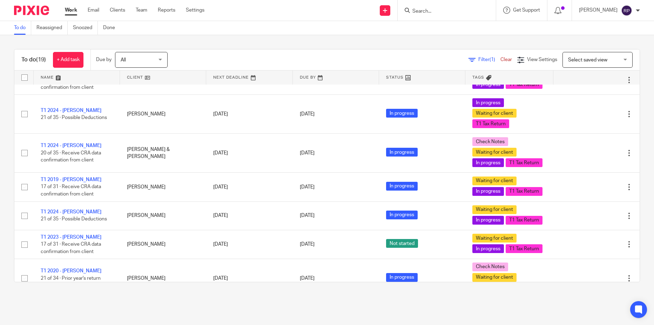
scroll to position [385, 0]
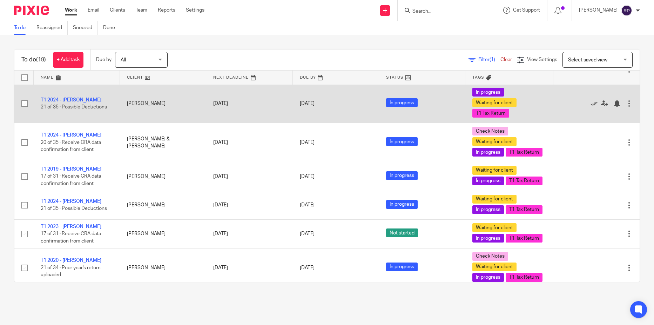
click at [80, 102] on link "T1 2024 - [PERSON_NAME]" at bounding box center [71, 99] width 61 height 5
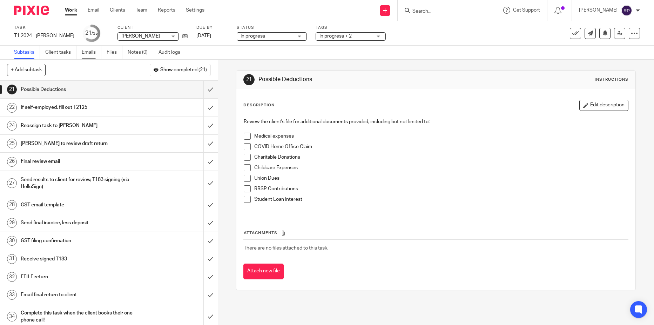
click at [87, 55] on link "Emails" at bounding box center [92, 53] width 20 height 14
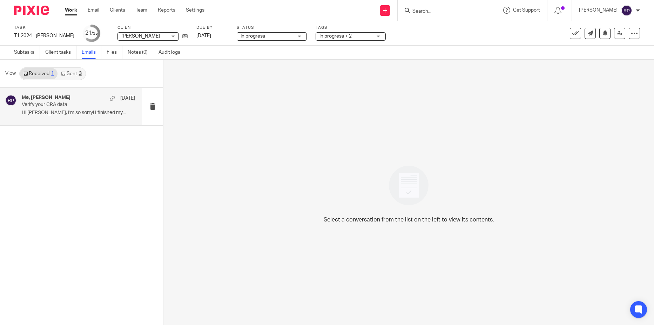
click at [67, 114] on p "Hi [PERSON_NAME], I'm so sorry! I finished my..." at bounding box center [78, 113] width 113 height 6
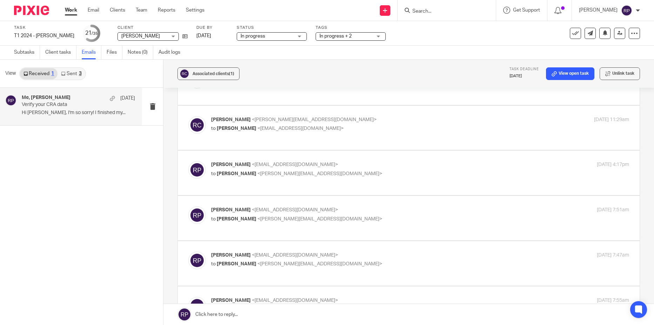
scroll to position [380, 0]
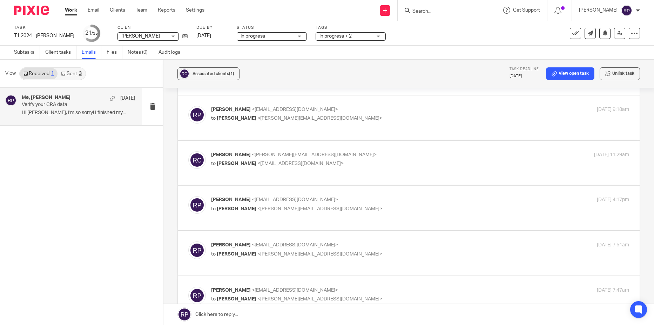
click at [72, 9] on link "Work" at bounding box center [71, 10] width 12 height 7
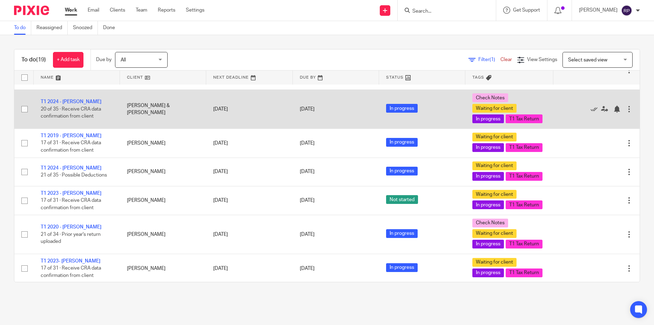
scroll to position [421, 0]
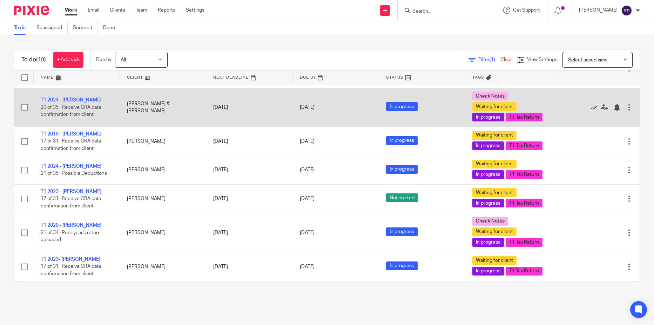
click at [86, 102] on link "T1 2024 - [PERSON_NAME]" at bounding box center [71, 99] width 61 height 5
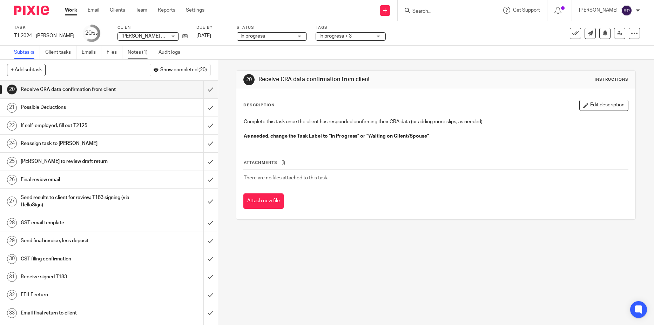
click at [130, 54] on link "Notes (1)" at bounding box center [141, 53] width 26 height 14
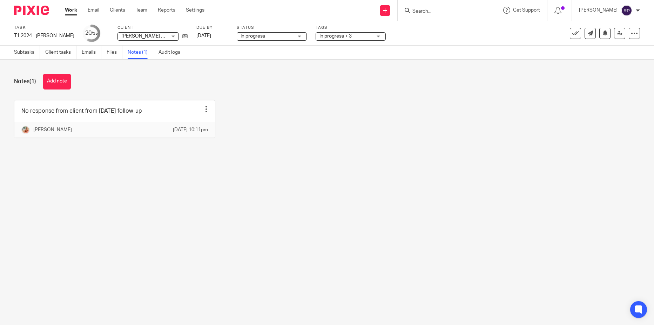
click at [90, 51] on link "Emails" at bounding box center [92, 53] width 20 height 14
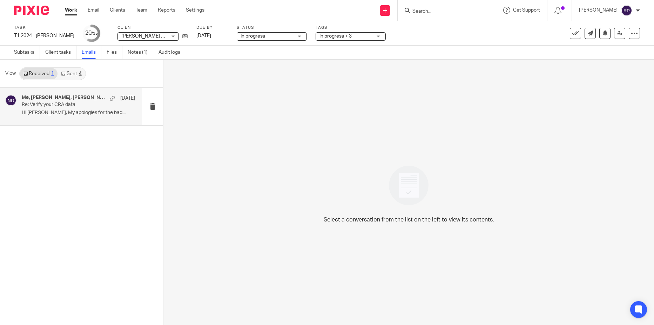
click at [66, 104] on p "Re: Verify your CRA data" at bounding box center [67, 105] width 91 height 6
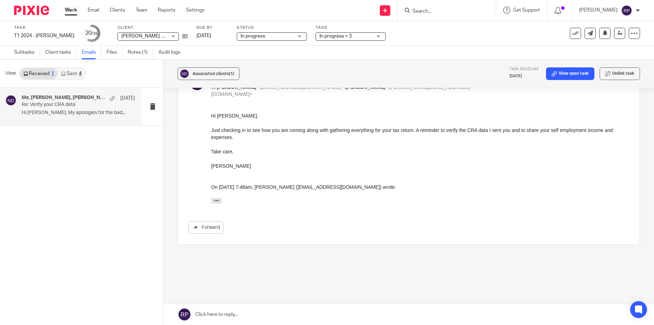
scroll to position [783, 0]
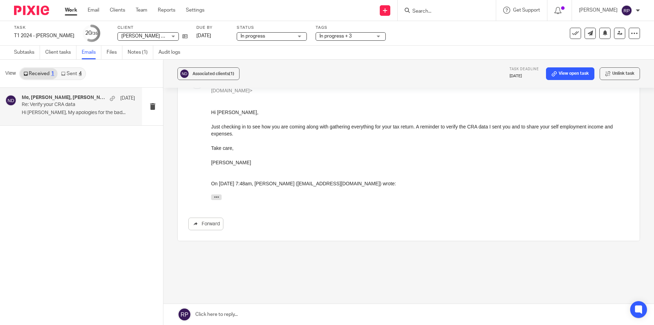
click at [68, 7] on link "Work" at bounding box center [71, 10] width 12 height 7
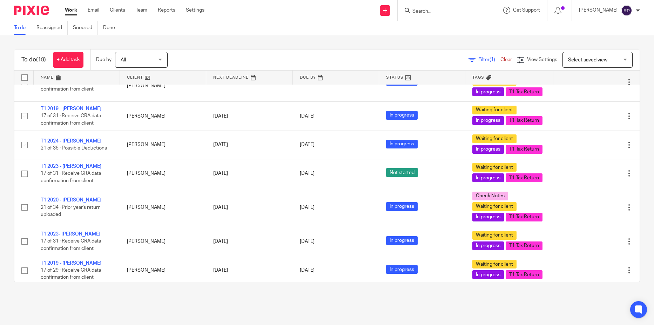
scroll to position [456, 0]
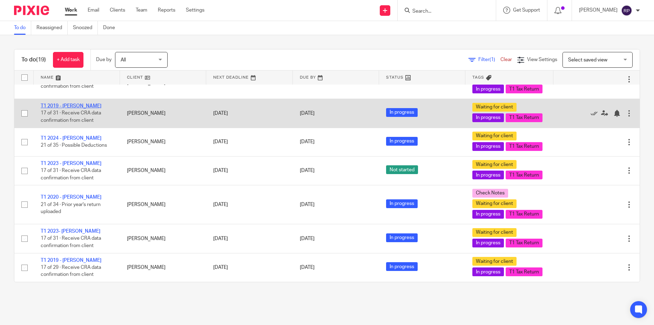
click at [72, 108] on link "T1 2019 - [PERSON_NAME]" at bounding box center [71, 105] width 61 height 5
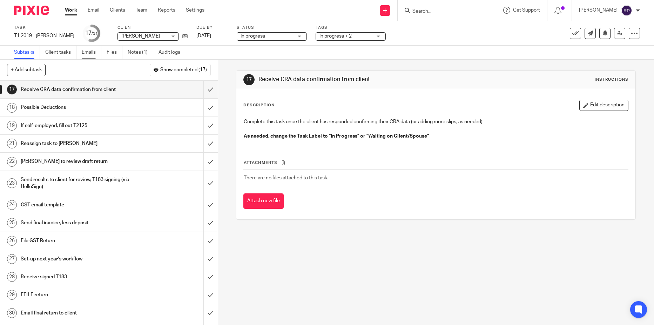
click at [90, 52] on link "Emails" at bounding box center [92, 53] width 20 height 14
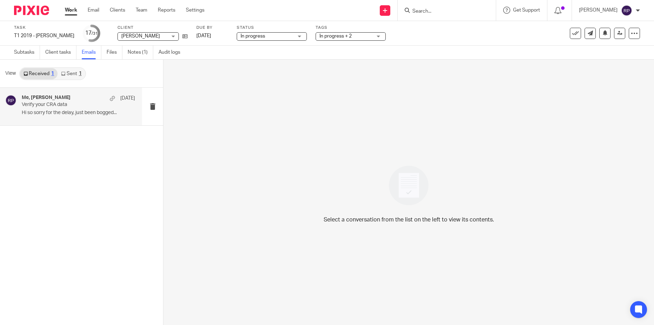
click at [58, 114] on p "Hi so sorry for the delay, just been bogged..." at bounding box center [78, 113] width 113 height 6
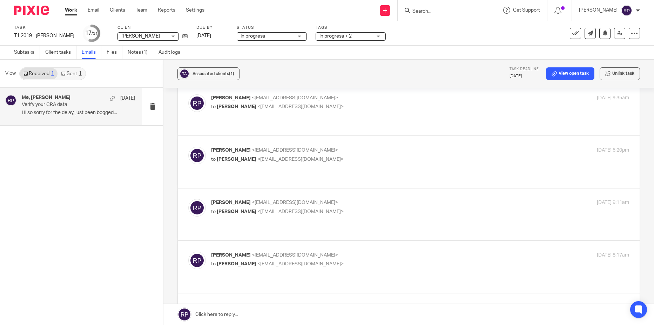
scroll to position [1262, 0]
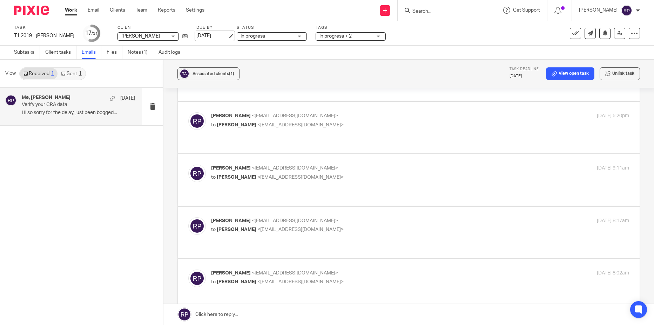
click at [200, 36] on link "Oct 9, 2025" at bounding box center [212, 35] width 32 height 7
click at [614, 36] on link at bounding box center [619, 33] width 11 height 11
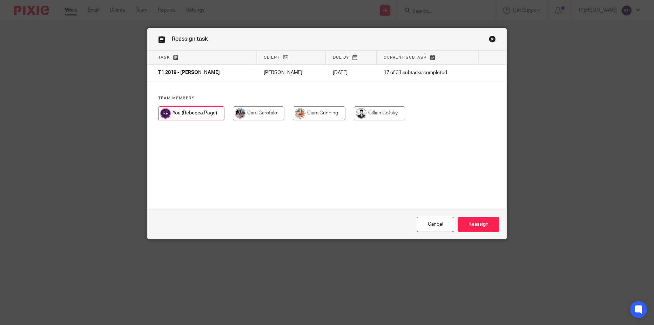
click at [379, 113] on input "radio" at bounding box center [379, 113] width 51 height 14
radio input "true"
click at [476, 225] on input "Reassign" at bounding box center [478, 224] width 42 height 15
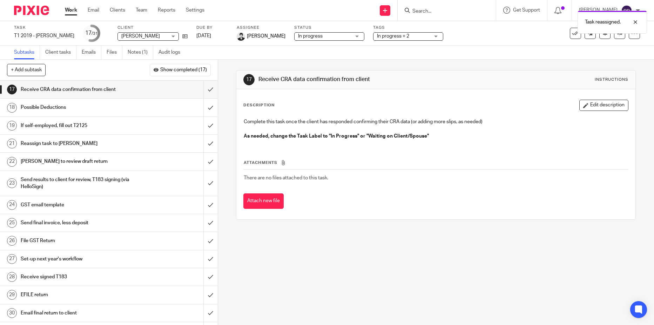
click at [67, 10] on link "Work" at bounding box center [71, 10] width 12 height 7
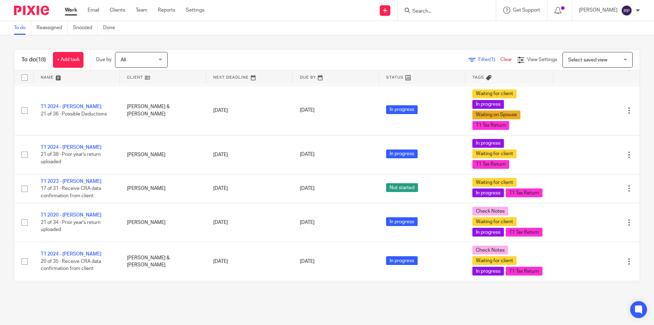
scroll to position [315, 0]
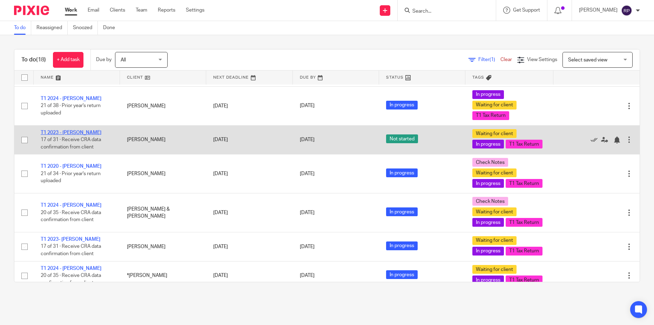
click at [70, 135] on link "T1 2023 - [PERSON_NAME]" at bounding box center [71, 132] width 61 height 5
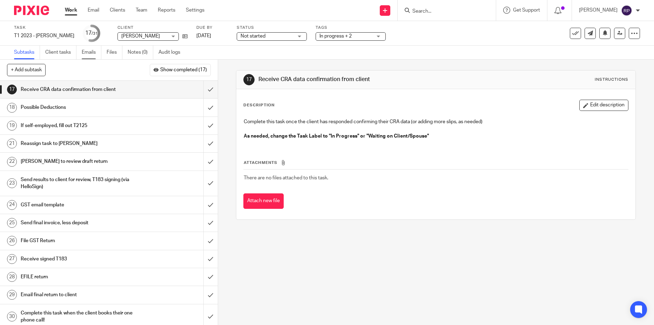
click at [86, 53] on link "Emails" at bounding box center [92, 53] width 20 height 14
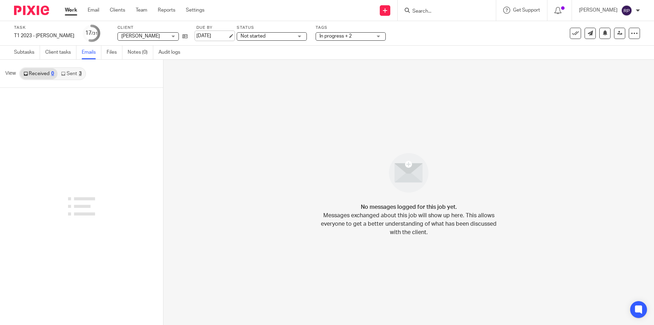
click at [200, 39] on link "[DATE]" at bounding box center [212, 35] width 32 height 7
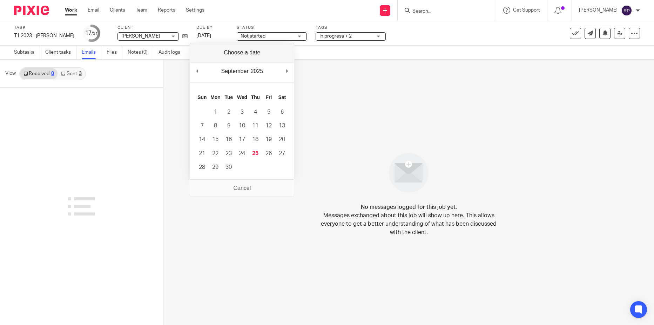
click at [69, 73] on link "Sent 3" at bounding box center [70, 73] width 27 height 11
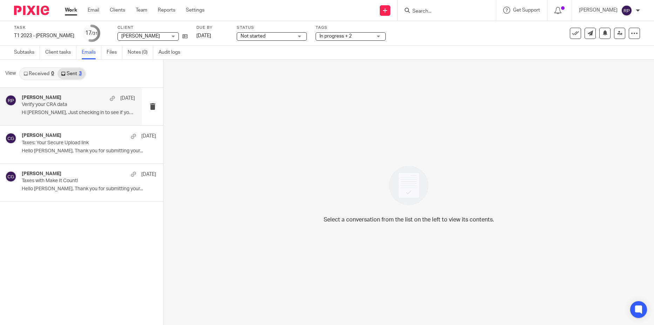
click at [59, 104] on p "Verify your CRA data" at bounding box center [67, 105] width 91 height 6
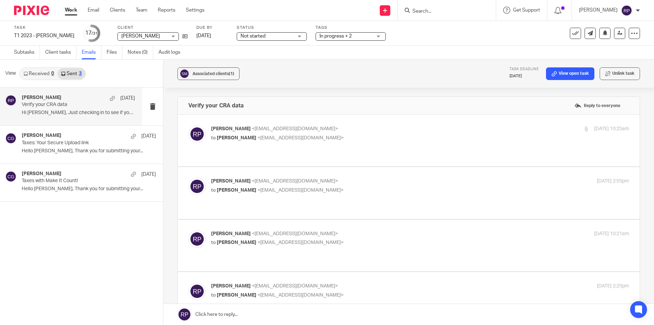
click at [261, 39] on span "Not started" at bounding box center [266, 36] width 53 height 7
click at [254, 63] on span "In progress" at bounding box center [247, 61] width 25 height 5
click at [210, 36] on link "[DATE]" at bounding box center [212, 35] width 32 height 7
click at [614, 37] on link at bounding box center [619, 33] width 11 height 11
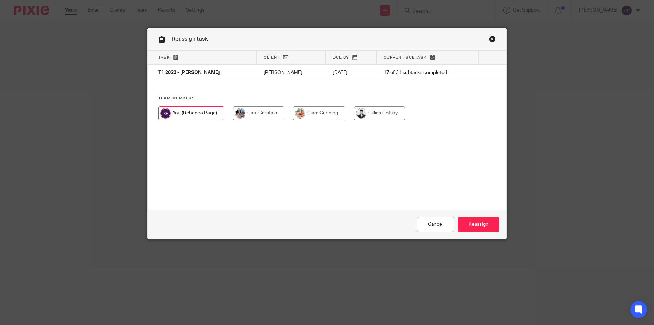
click at [382, 118] on input "radio" at bounding box center [379, 113] width 51 height 14
radio input "true"
click at [480, 222] on input "Reassign" at bounding box center [478, 224] width 42 height 15
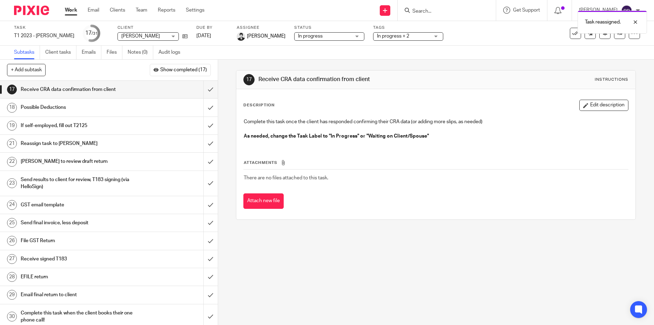
click at [71, 9] on link "Work" at bounding box center [71, 10] width 12 height 7
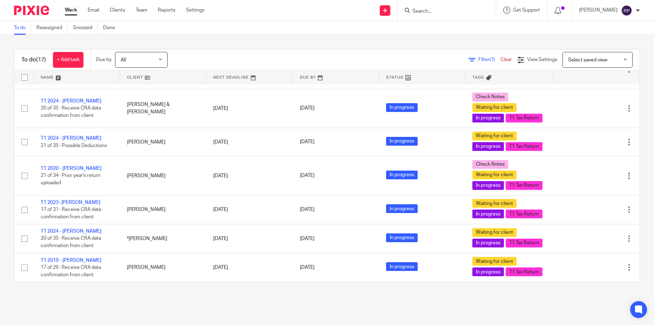
scroll to position [456, 0]
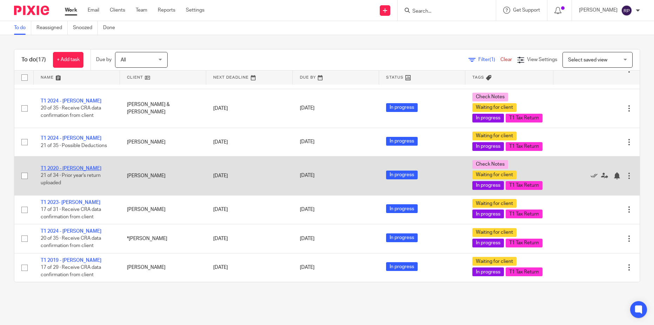
click at [81, 166] on link "T1 2020 - [PERSON_NAME]" at bounding box center [71, 168] width 61 height 5
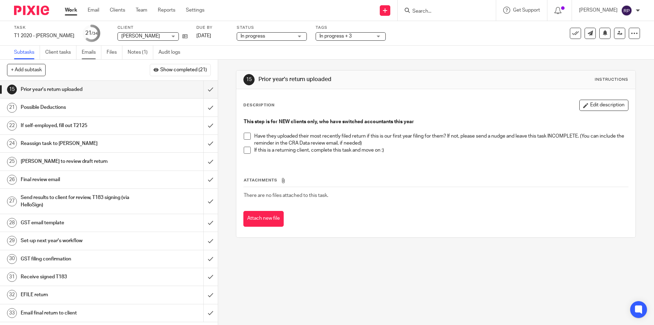
click at [91, 53] on link "Emails" at bounding box center [92, 53] width 20 height 14
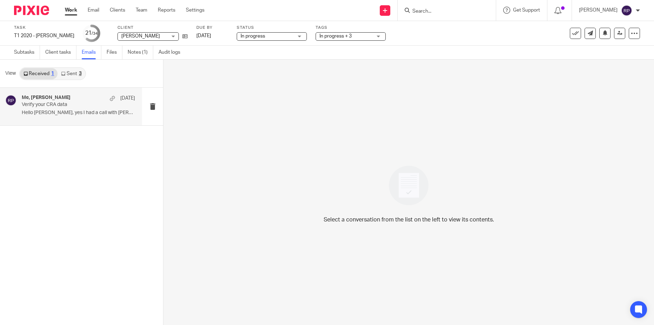
click at [60, 116] on p "Hello [PERSON_NAME], yes I had a call with [PERSON_NAME]..." at bounding box center [78, 113] width 113 height 6
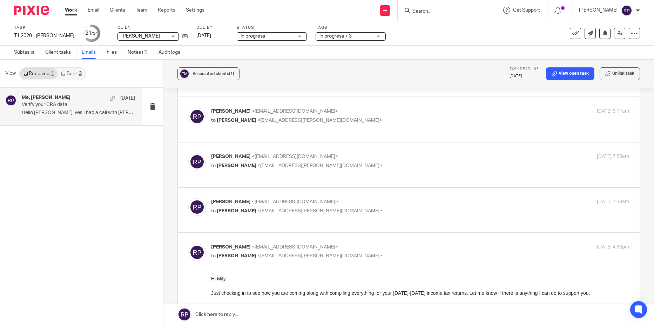
scroll to position [421, 0]
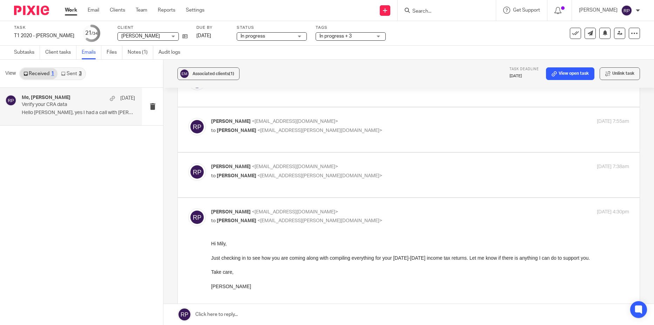
click at [69, 8] on link "Work" at bounding box center [71, 10] width 12 height 7
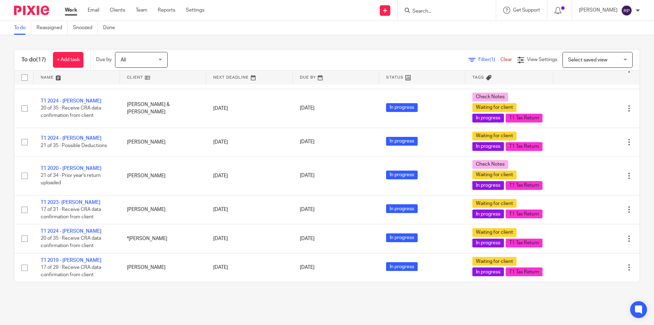
scroll to position [486, 0]
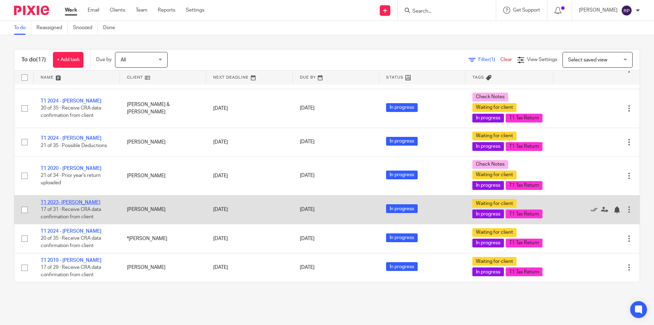
click at [71, 200] on link "T1 2023- [PERSON_NAME]" at bounding box center [71, 202] width 60 height 5
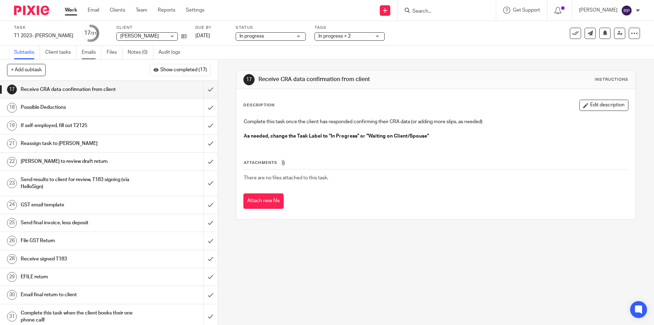
click at [94, 53] on link "Emails" at bounding box center [92, 53] width 20 height 14
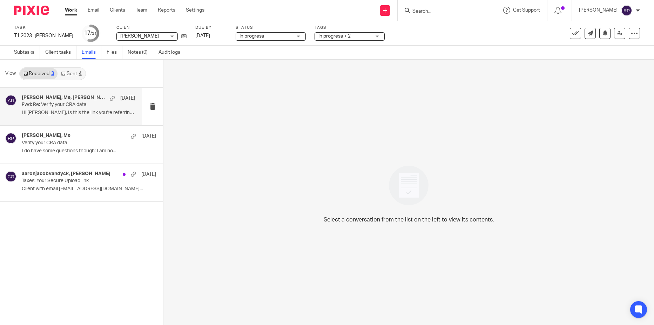
click at [70, 109] on div "[PERSON_NAME], Me, [PERSON_NAME] [DATE] Fwd: Re: Verify your CRA data Hi [PERSO…" at bounding box center [78, 106] width 113 height 23
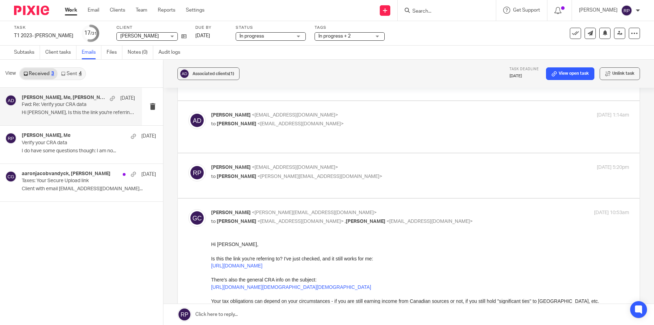
scroll to position [462, 0]
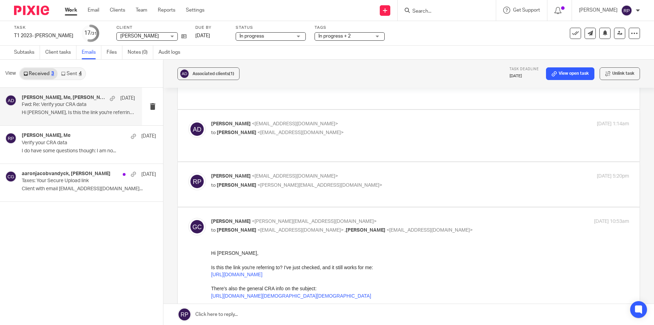
click at [75, 9] on link "Work" at bounding box center [71, 10] width 12 height 7
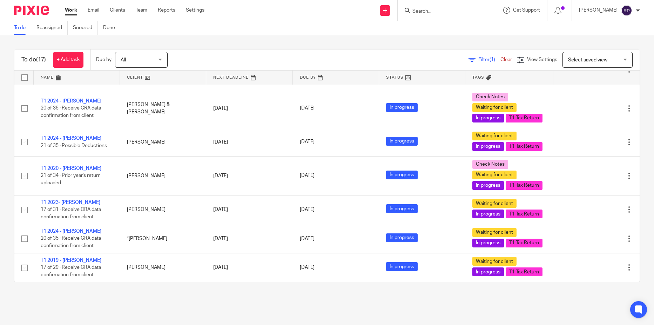
scroll to position [486, 0]
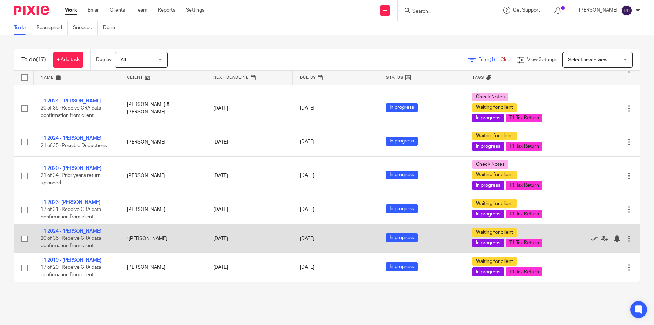
click at [70, 228] on link "T1 2024 - [PERSON_NAME]" at bounding box center [71, 230] width 61 height 5
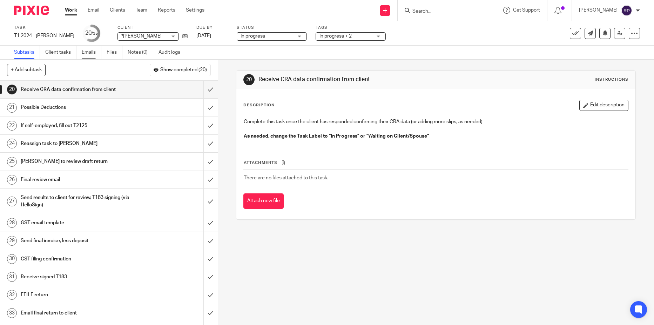
click at [93, 52] on link "Emails" at bounding box center [92, 53] width 20 height 14
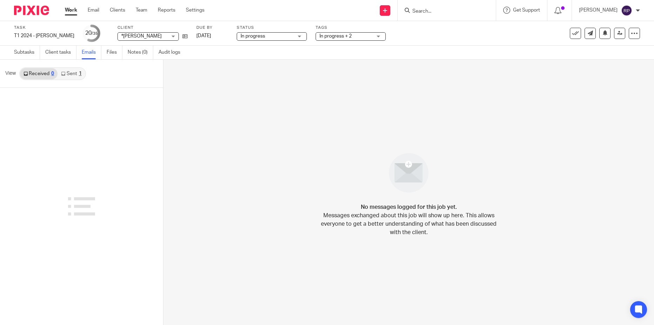
click at [66, 73] on link "Sent 1" at bounding box center [70, 73] width 27 height 11
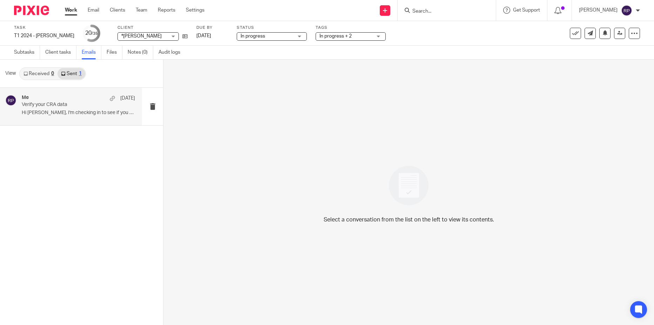
click at [69, 107] on p "Verify your CRA data" at bounding box center [67, 105] width 91 height 6
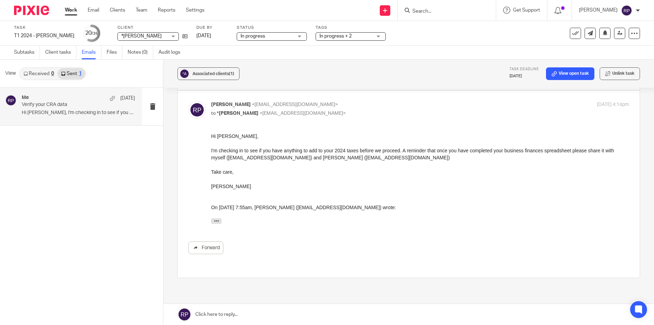
scroll to position [339, 0]
click at [74, 11] on link "Work" at bounding box center [71, 10] width 12 height 7
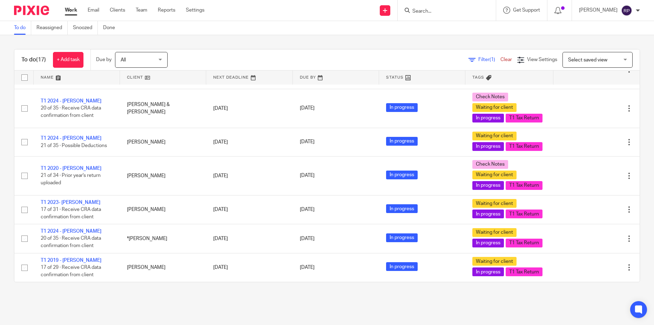
scroll to position [486, 0]
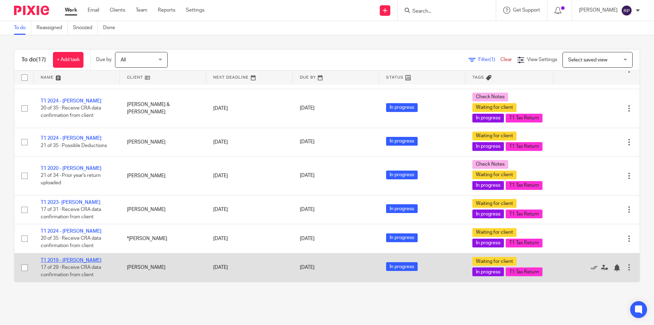
click at [74, 258] on link "T1 2019 - [PERSON_NAME]" at bounding box center [71, 260] width 61 height 5
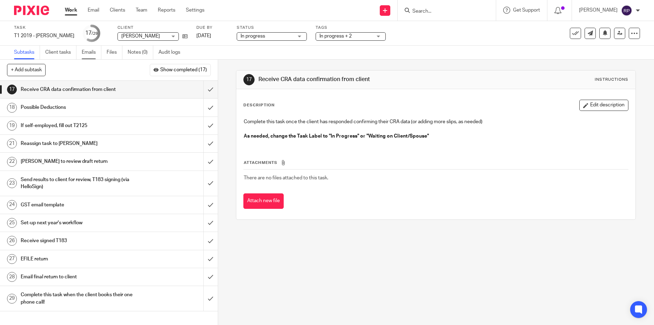
click at [89, 55] on link "Emails" at bounding box center [92, 53] width 20 height 14
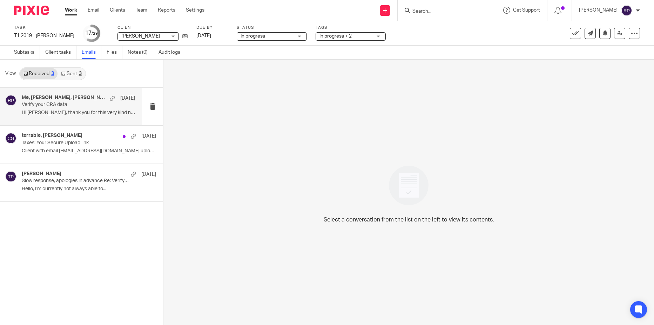
click at [70, 109] on div "Me, [PERSON_NAME], [PERSON_NAME], [PERSON_NAME], terrable [DATE] Verify your CR…" at bounding box center [78, 106] width 113 height 23
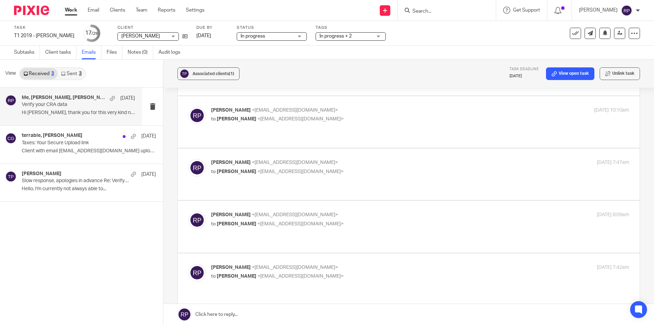
scroll to position [872, 0]
checkbox input "false"
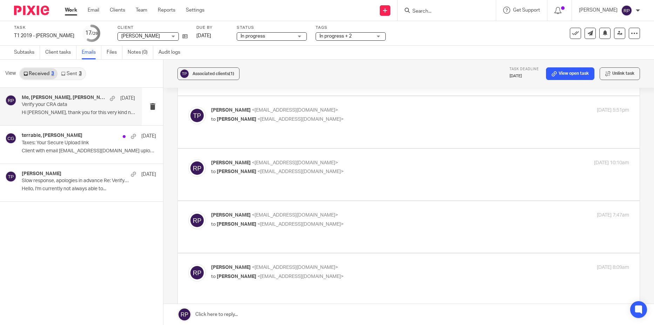
click at [73, 8] on link "Work" at bounding box center [71, 10] width 12 height 7
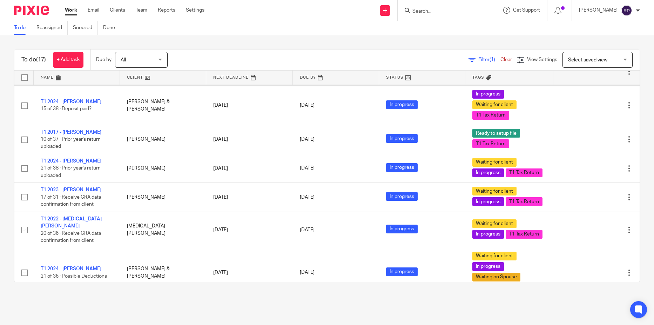
scroll to position [105, 0]
click at [160, 59] on div "All All" at bounding box center [141, 60] width 53 height 16
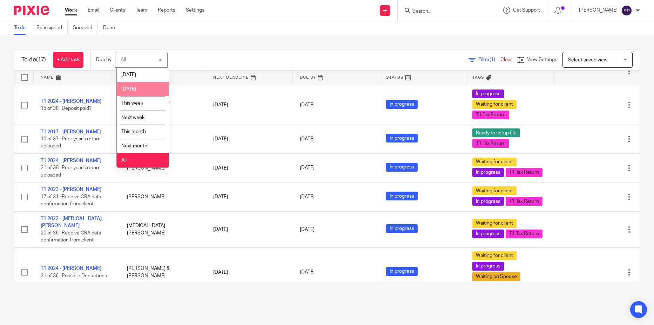
click at [149, 88] on li "Tomorrow" at bounding box center [143, 89] width 52 height 14
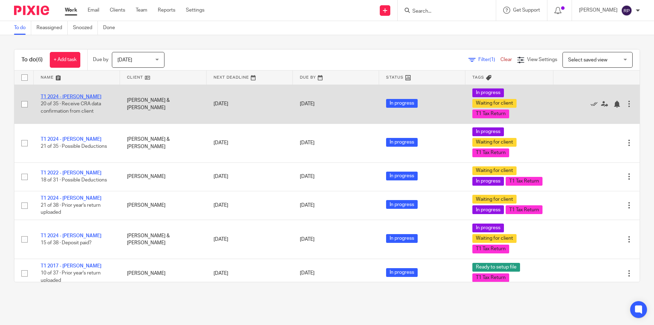
click at [83, 94] on link "T1 2024 - [PERSON_NAME]" at bounding box center [71, 96] width 61 height 5
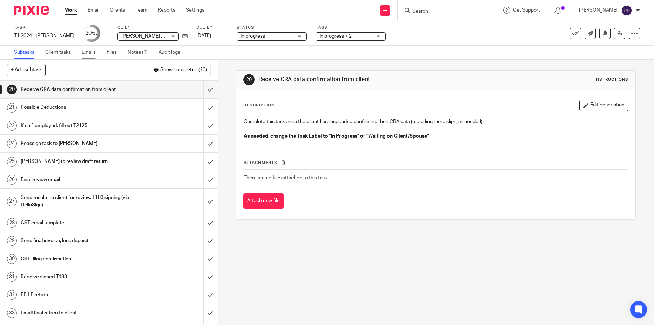
click at [90, 53] on link "Emails" at bounding box center [92, 53] width 20 height 14
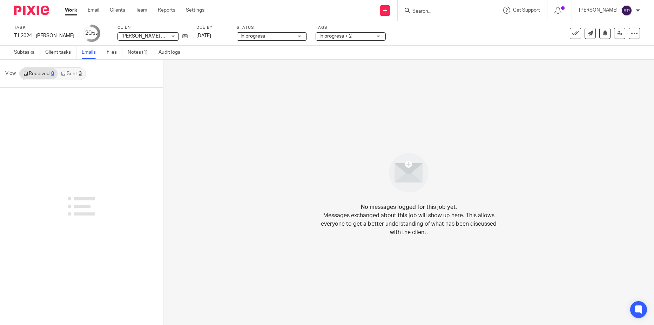
click at [74, 76] on link "Sent 3" at bounding box center [70, 73] width 27 height 11
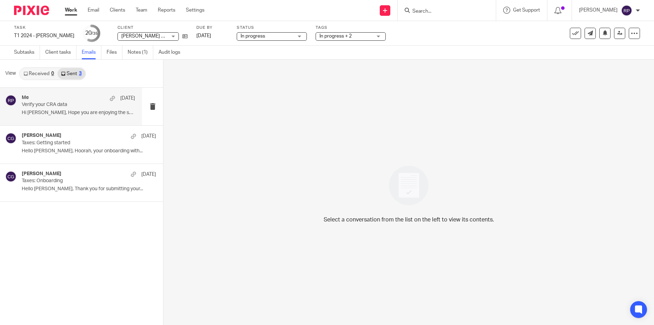
click at [74, 103] on p "Verify your CRA data" at bounding box center [67, 105] width 91 height 6
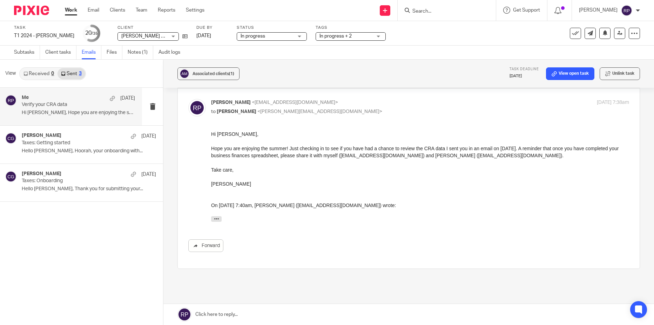
scroll to position [81, 0]
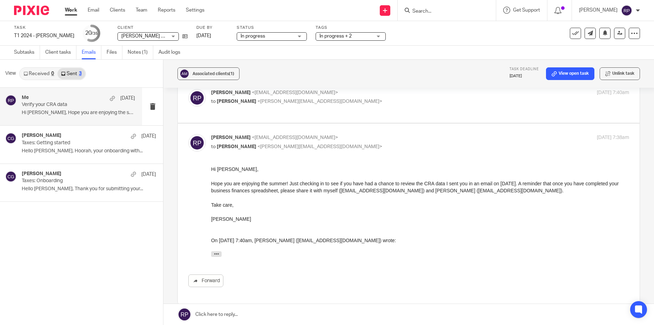
click at [71, 11] on link "Work" at bounding box center [71, 10] width 12 height 7
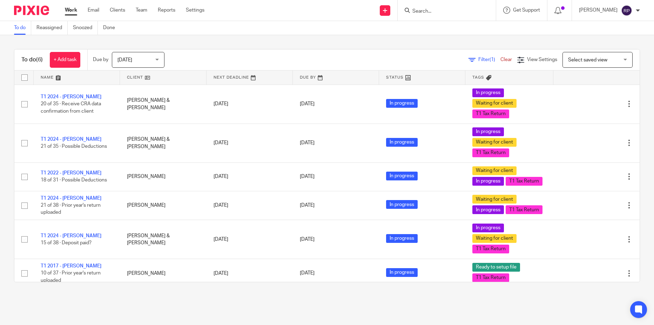
click at [70, 139] on link "T1 2024 - [PERSON_NAME]" at bounding box center [71, 139] width 61 height 5
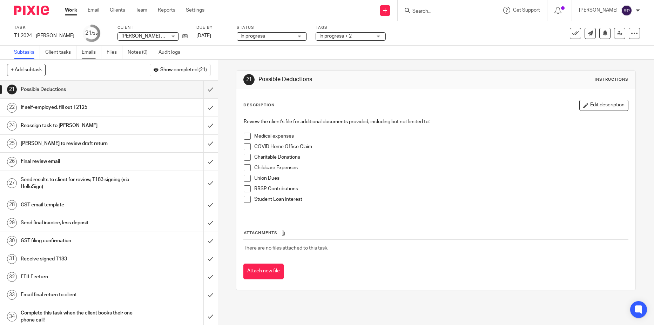
click at [90, 47] on link "Emails" at bounding box center [92, 53] width 20 height 14
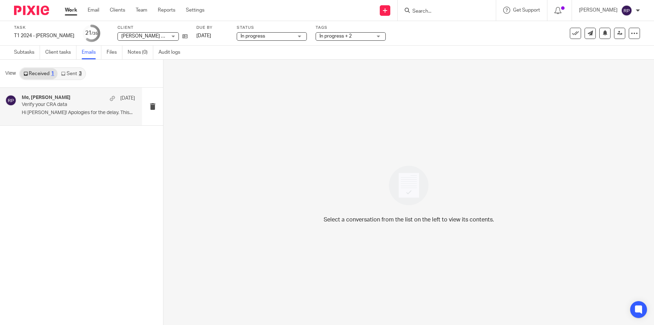
click at [81, 106] on p "Verify your CRA data" at bounding box center [67, 105] width 91 height 6
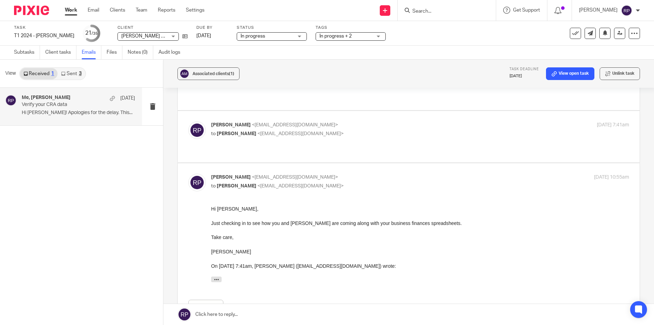
scroll to position [280, 0]
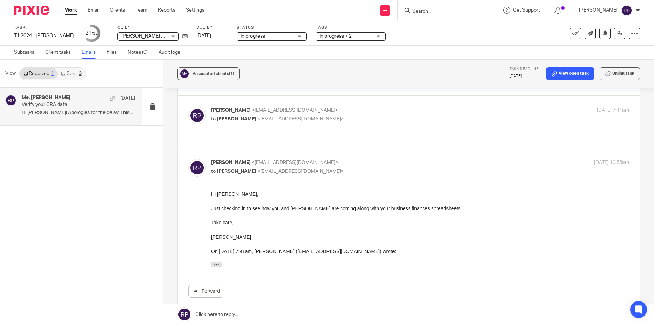
click at [289, 315] on link at bounding box center [408, 313] width 490 height 21
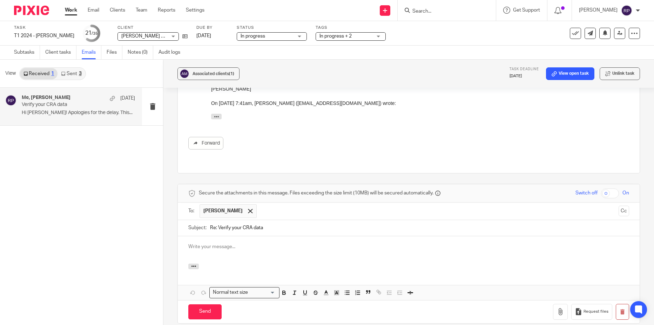
scroll to position [0, 0]
click at [274, 204] on input "text" at bounding box center [437, 211] width 355 height 14
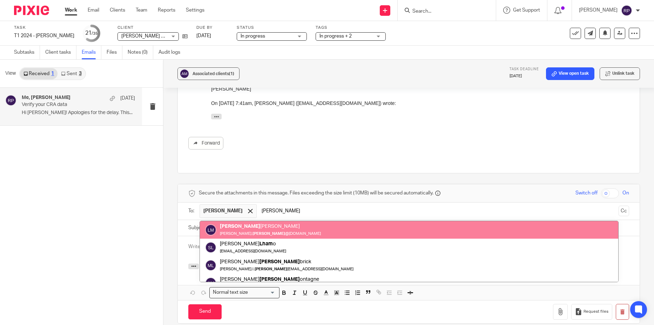
type input "liam"
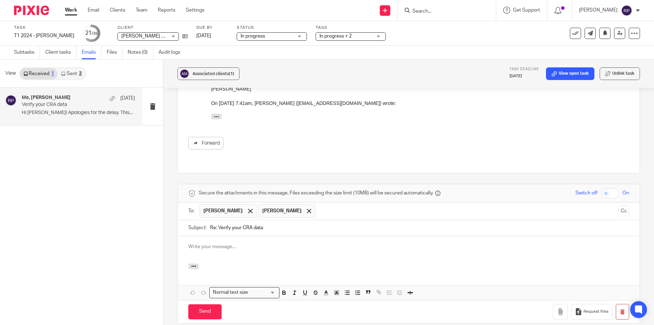
click at [206, 243] on p at bounding box center [408, 246] width 440 height 7
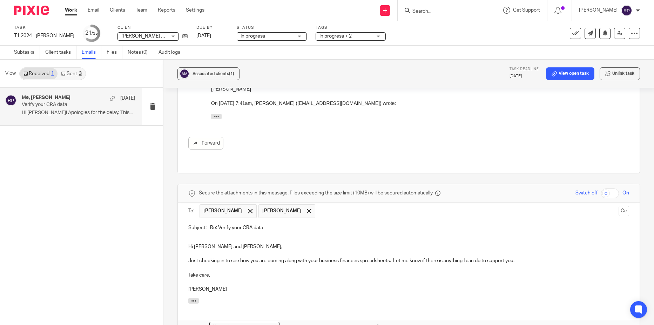
click at [393, 257] on p "Just checking in to see how you are coming along with your business finances sp…" at bounding box center [408, 260] width 440 height 7
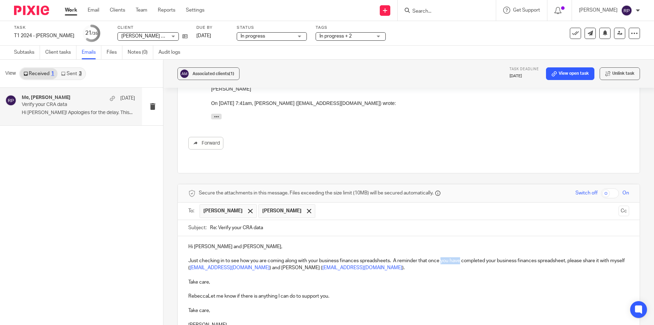
drag, startPoint x: 440, startPoint y: 199, endPoint x: 459, endPoint y: 201, distance: 18.7
click at [459, 257] on p "Just checking in to see how you are coming along with your business finances sp…" at bounding box center [408, 264] width 440 height 14
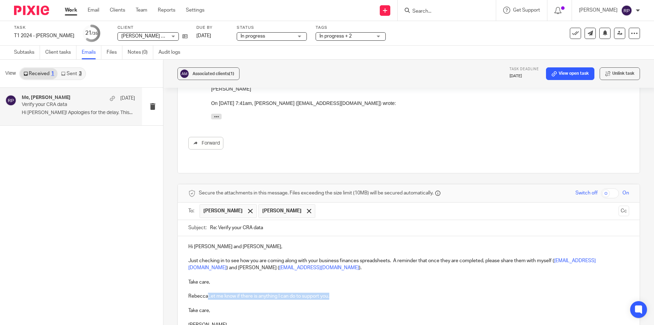
drag, startPoint x: 333, startPoint y: 237, endPoint x: 206, endPoint y: 237, distance: 126.9
click at [206, 292] on p "RebeccaLet me know if there is anything I can do to support you." at bounding box center [408, 295] width 440 height 7
click at [285, 257] on p "Just checking in to see how you are coming along with your business finances sp…" at bounding box center [408, 264] width 440 height 14
drag, startPoint x: 212, startPoint y: 233, endPoint x: 178, endPoint y: 220, distance: 36.1
click at [178, 236] on div "Hi Ashley and Liam, Just checking in to see how you are coming along with your …" at bounding box center [409, 284] width 462 height 97
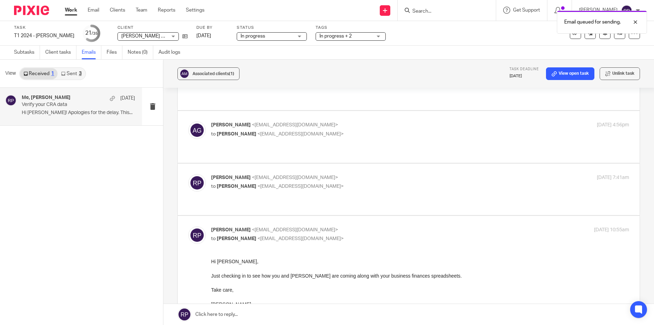
scroll to position [201, 0]
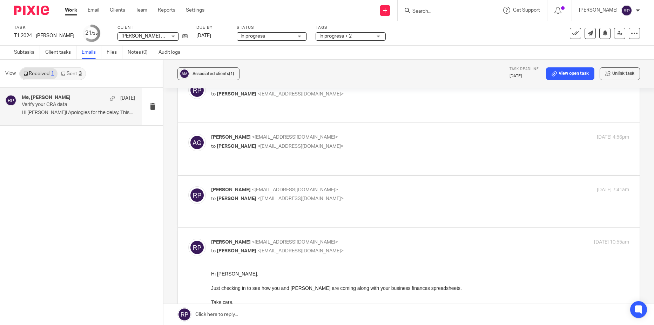
click at [363, 195] on p "to Ashley Grant <ashleyrgrant@gmail.com>" at bounding box center [350, 198] width 279 height 7
checkbox input "true"
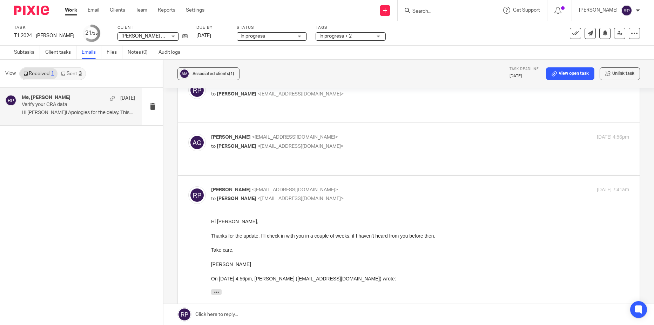
scroll to position [0, 0]
click at [392, 134] on p "Ashley Grant <ashleyrgrant@gmail.com>" at bounding box center [350, 137] width 279 height 7
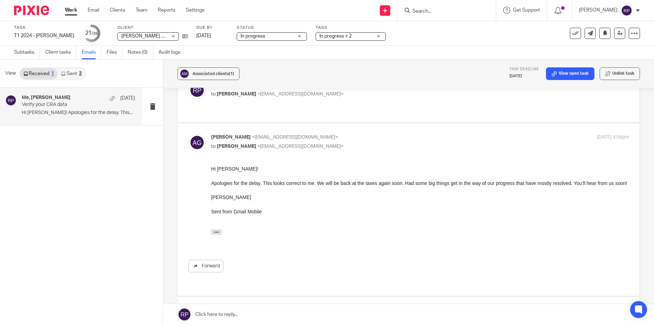
click at [392, 134] on p "Ashley Grant <ashleyrgrant@gmail.com>" at bounding box center [350, 137] width 279 height 7
checkbox input "false"
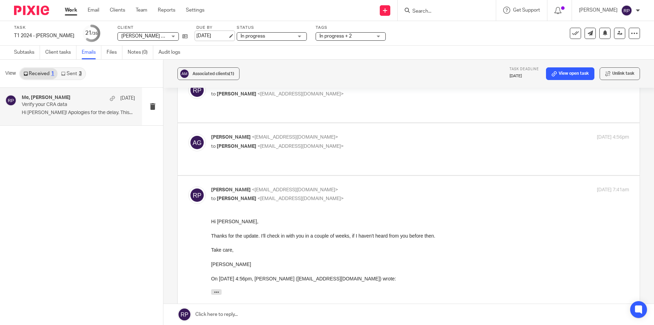
click at [196, 37] on link "Sep 25, 2025" at bounding box center [212, 35] width 32 height 7
click at [72, 12] on link "Work" at bounding box center [71, 10] width 12 height 7
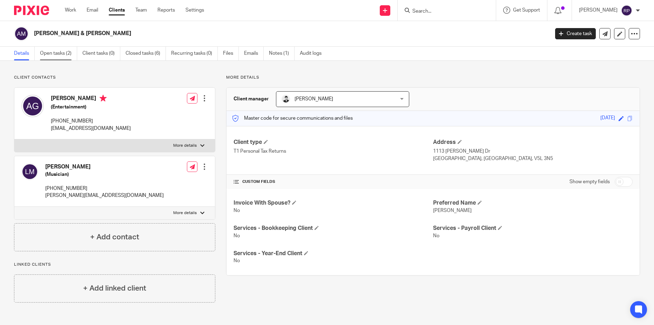
click at [48, 53] on link "Open tasks (2)" at bounding box center [58, 54] width 37 height 14
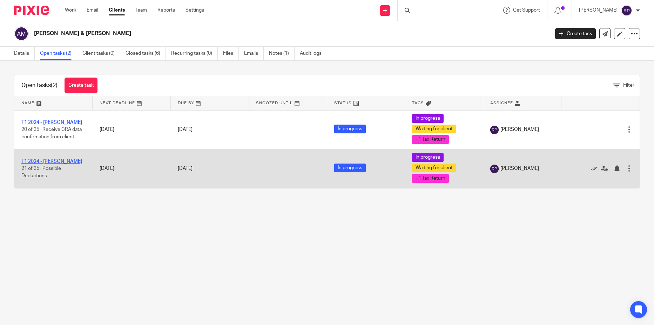
click at [43, 161] on link "T1 2024 - Ashley Grant" at bounding box center [51, 161] width 61 height 5
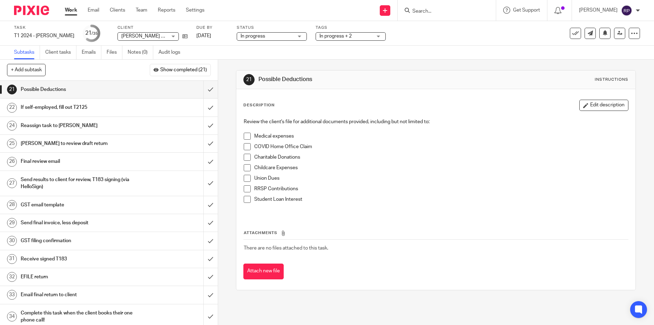
click at [102, 110] on h1 "If self-employed, fill out T2125" at bounding box center [79, 107] width 117 height 11
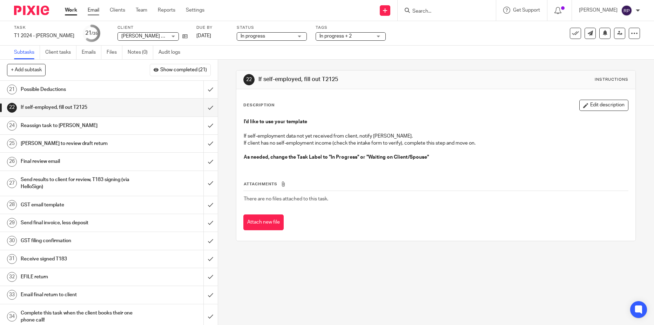
click at [91, 10] on link "Email" at bounding box center [94, 10] width 12 height 7
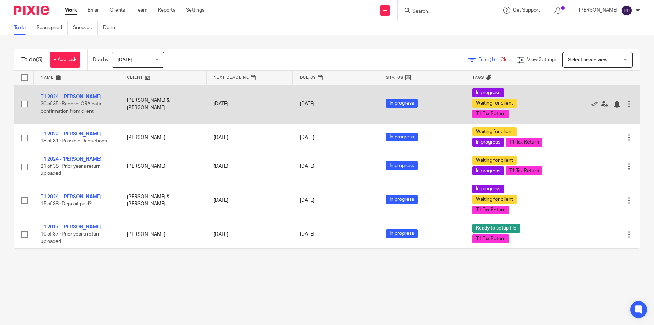
click at [75, 96] on link "T1 2024 - [PERSON_NAME]" at bounding box center [71, 96] width 61 height 5
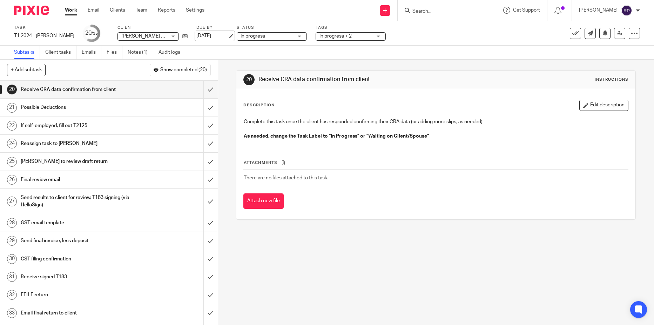
click at [203, 36] on link "Sep 25, 2025" at bounding box center [212, 35] width 32 height 7
click at [72, 11] on link "Work" at bounding box center [71, 10] width 12 height 7
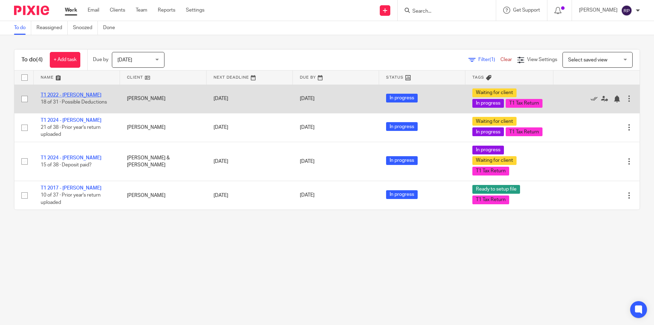
click at [76, 97] on link "T1 2022 - [PERSON_NAME]" at bounding box center [71, 95] width 61 height 5
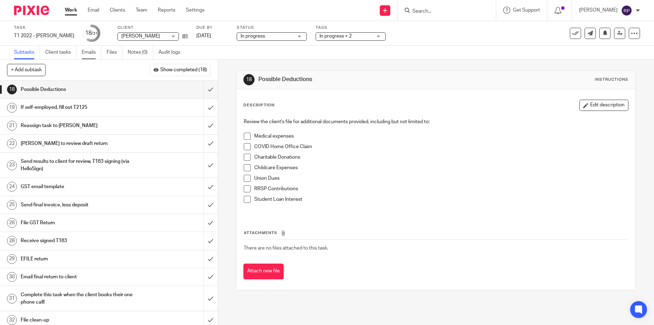
click at [88, 55] on link "Emails" at bounding box center [92, 53] width 20 height 14
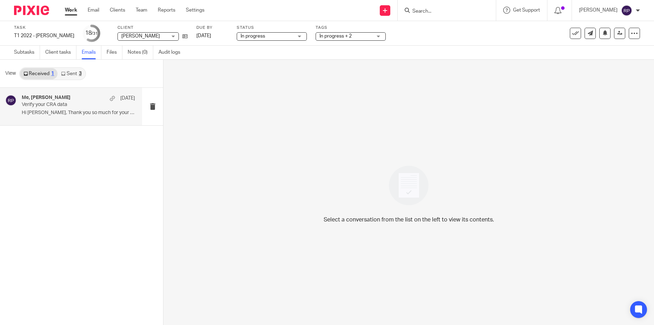
click at [89, 103] on p "Verify your CRA data" at bounding box center [67, 105] width 91 height 6
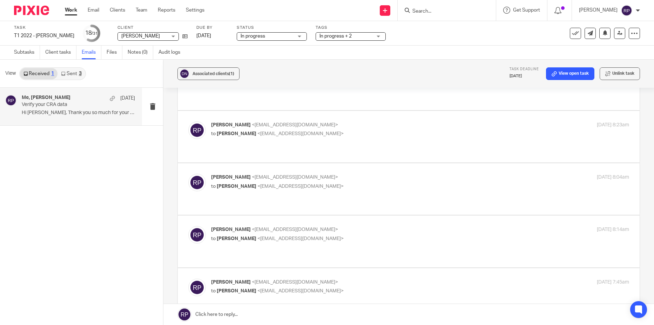
scroll to position [771, 0]
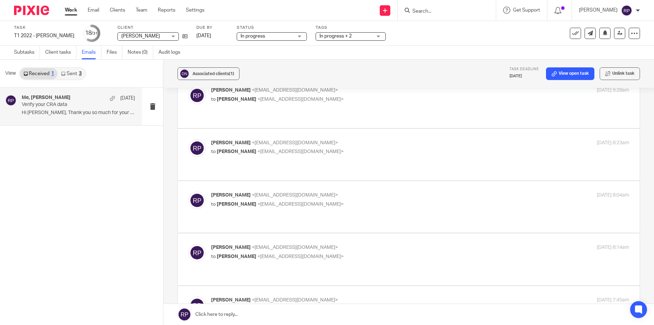
checkbox input "false"
click at [334, 305] on p "to [PERSON_NAME] <[EMAIL_ADDRESS][DOMAIN_NAME]>" at bounding box center [350, 308] width 279 height 7
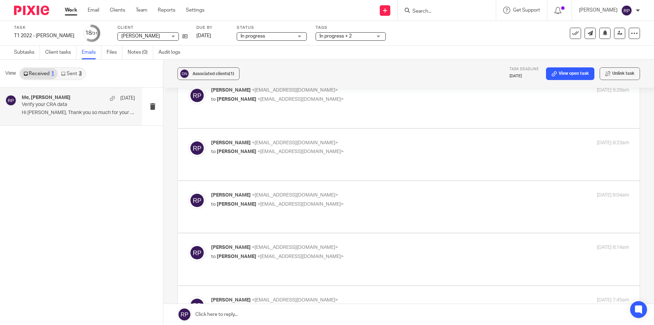
click at [334, 305] on p "to [PERSON_NAME] <[EMAIL_ADDRESS][DOMAIN_NAME]>" at bounding box center [350, 308] width 279 height 7
checkbox input "false"
click at [300, 315] on link at bounding box center [408, 313] width 490 height 21
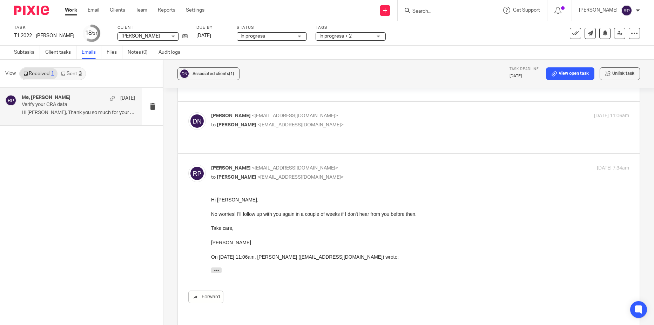
scroll to position [0, 0]
drag, startPoint x: 543, startPoint y: 198, endPoint x: 563, endPoint y: 200, distance: 19.7
drag, startPoint x: 576, startPoint y: 199, endPoint x: 235, endPoint y: 205, distance: 341.7
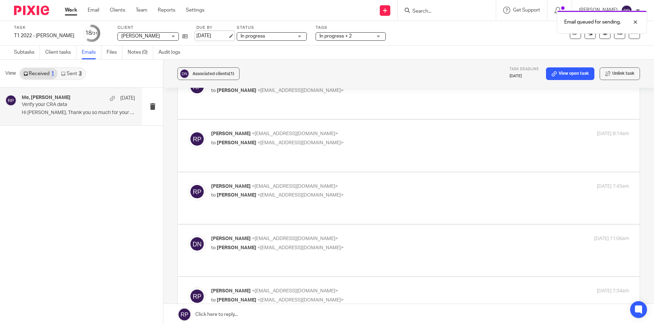
click at [197, 32] on link "Sep 25, 2025" at bounding box center [212, 35] width 32 height 7
click at [69, 11] on link "Work" at bounding box center [71, 10] width 12 height 7
